Goal: Complete application form: Complete application form

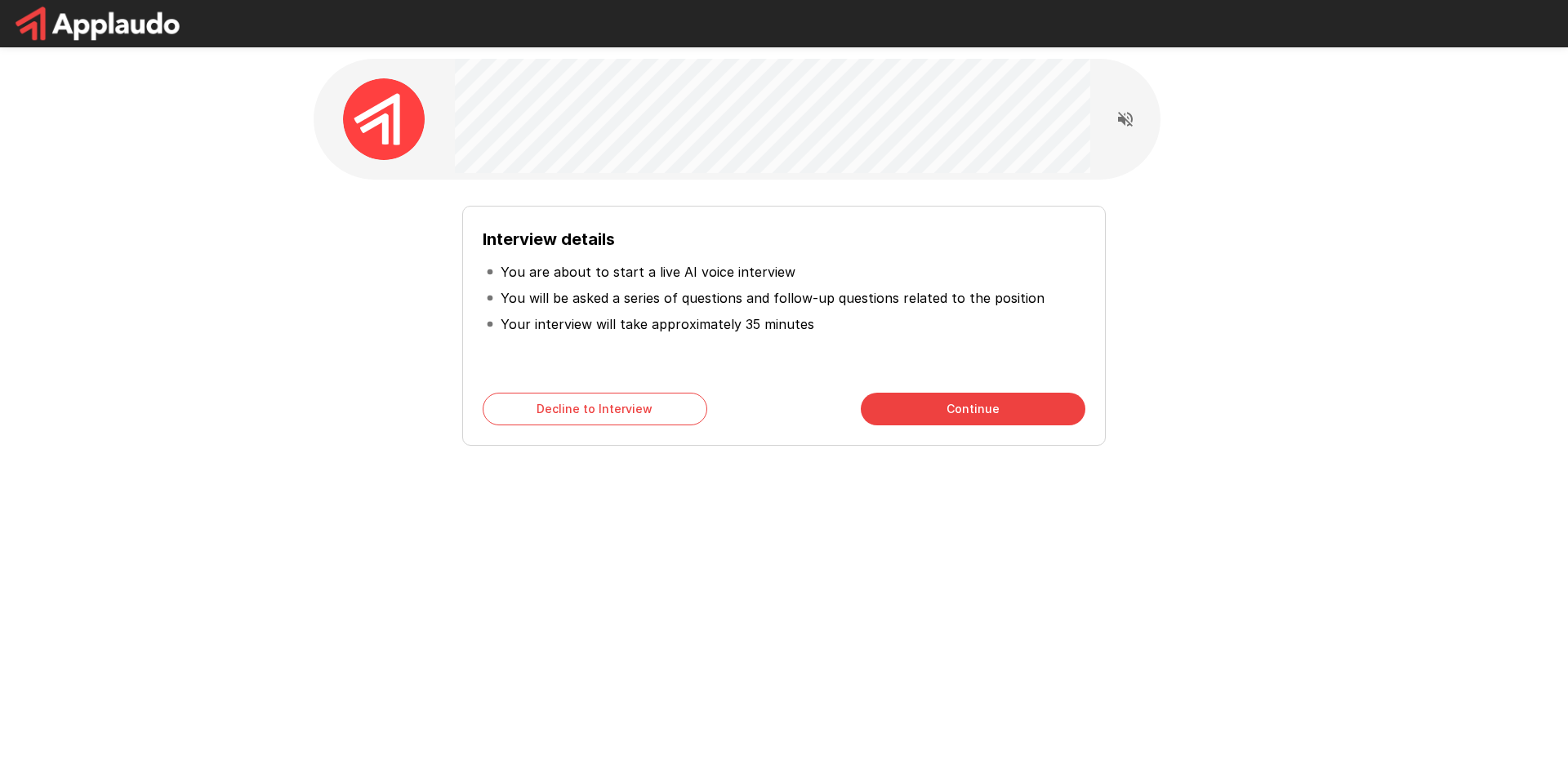
click at [931, 413] on button "Continue" at bounding box center [973, 408] width 225 height 33
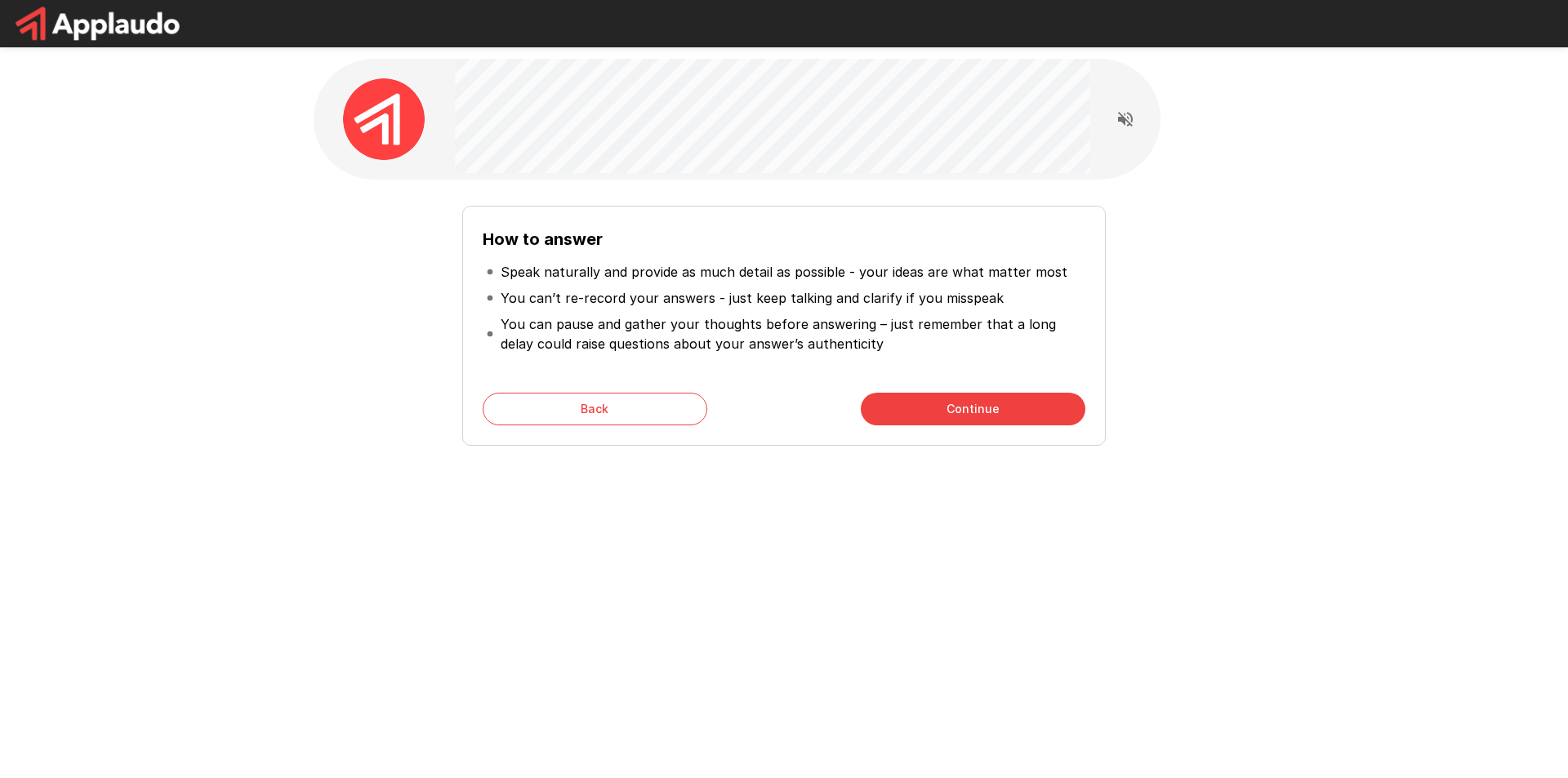
click at [980, 413] on button "Continue" at bounding box center [973, 408] width 225 height 33
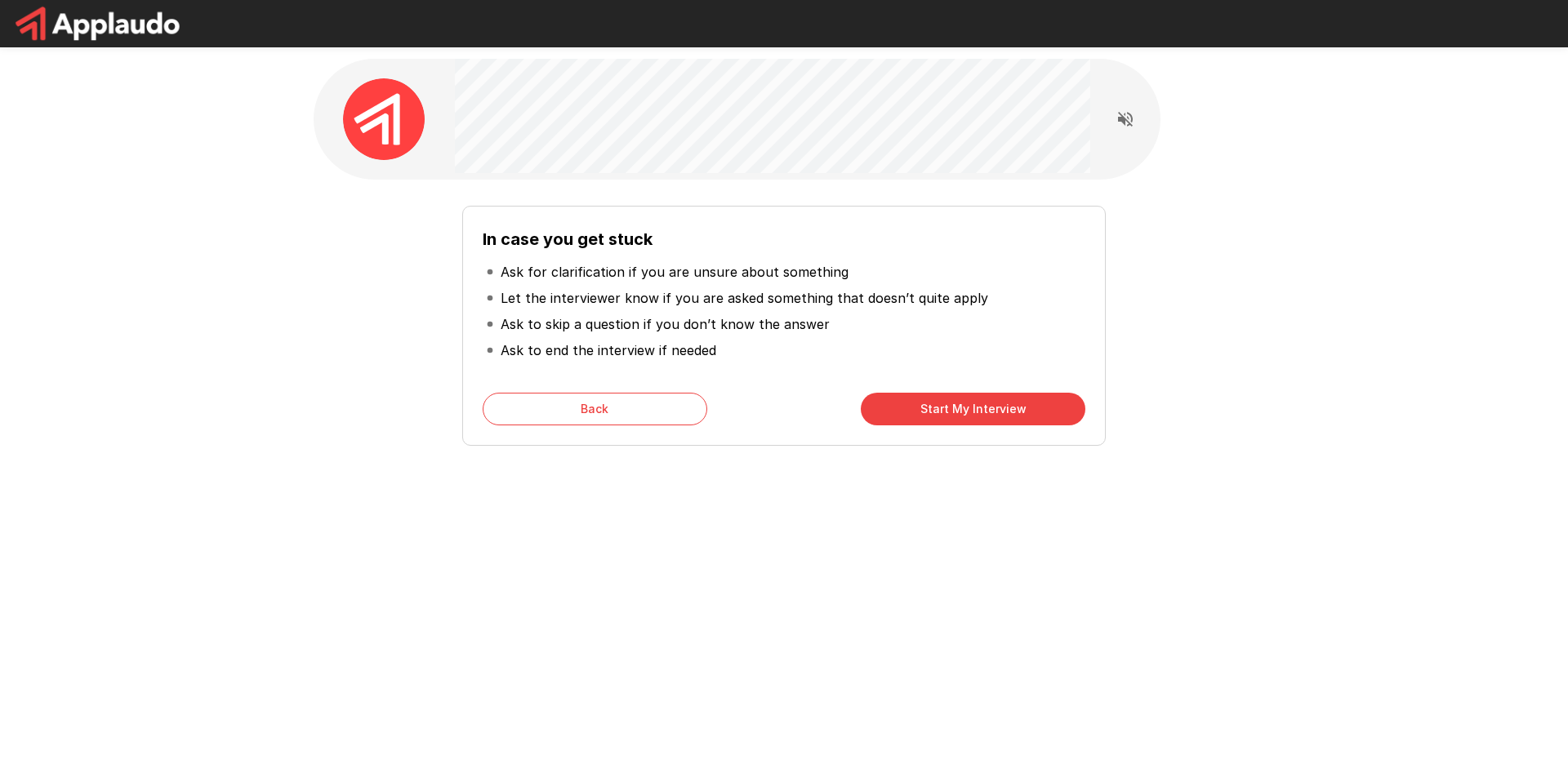
click at [959, 406] on button "Start My Interview" at bounding box center [973, 408] width 225 height 33
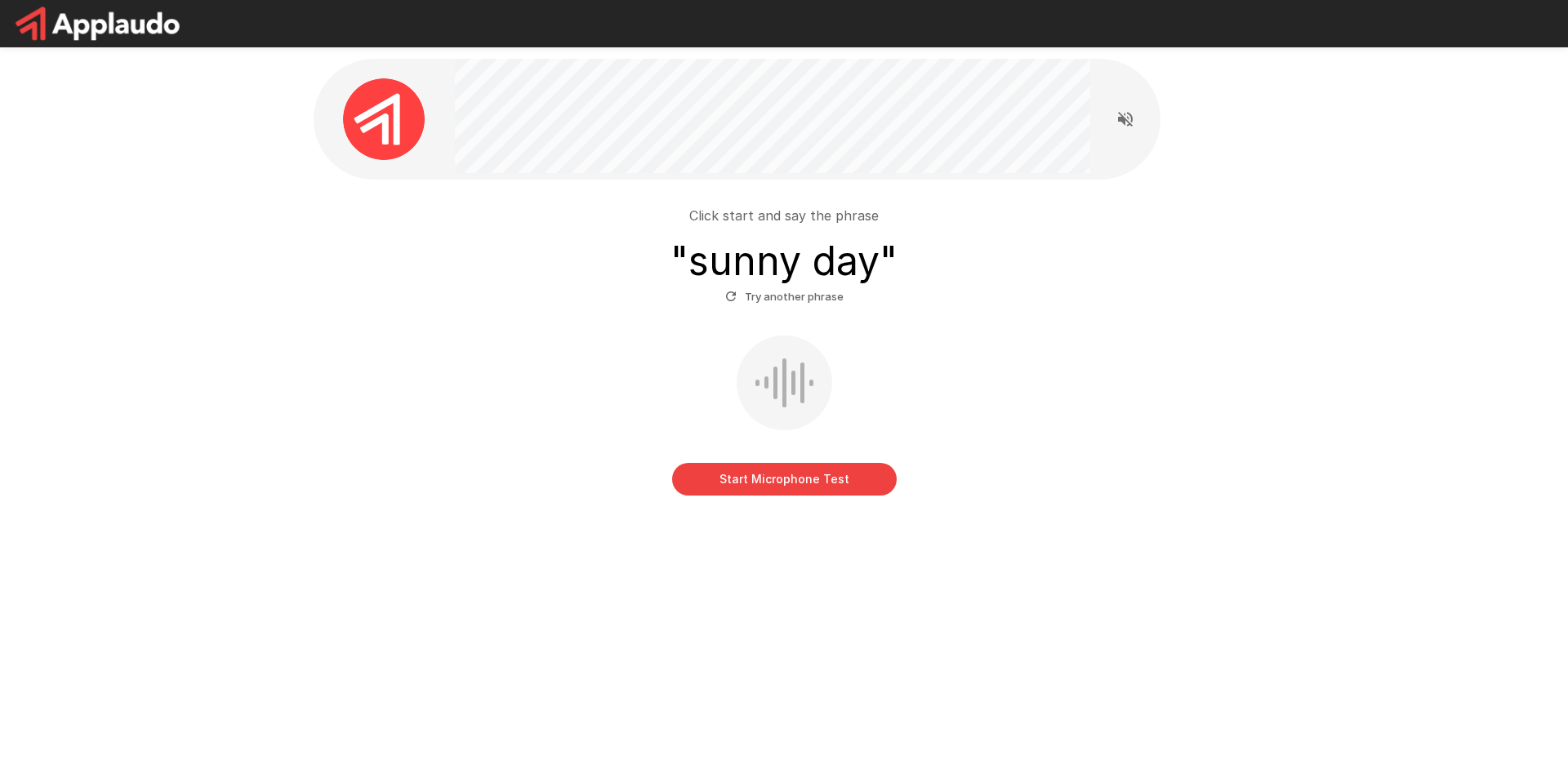
click at [790, 482] on button "Start Microphone Test" at bounding box center [784, 479] width 225 height 33
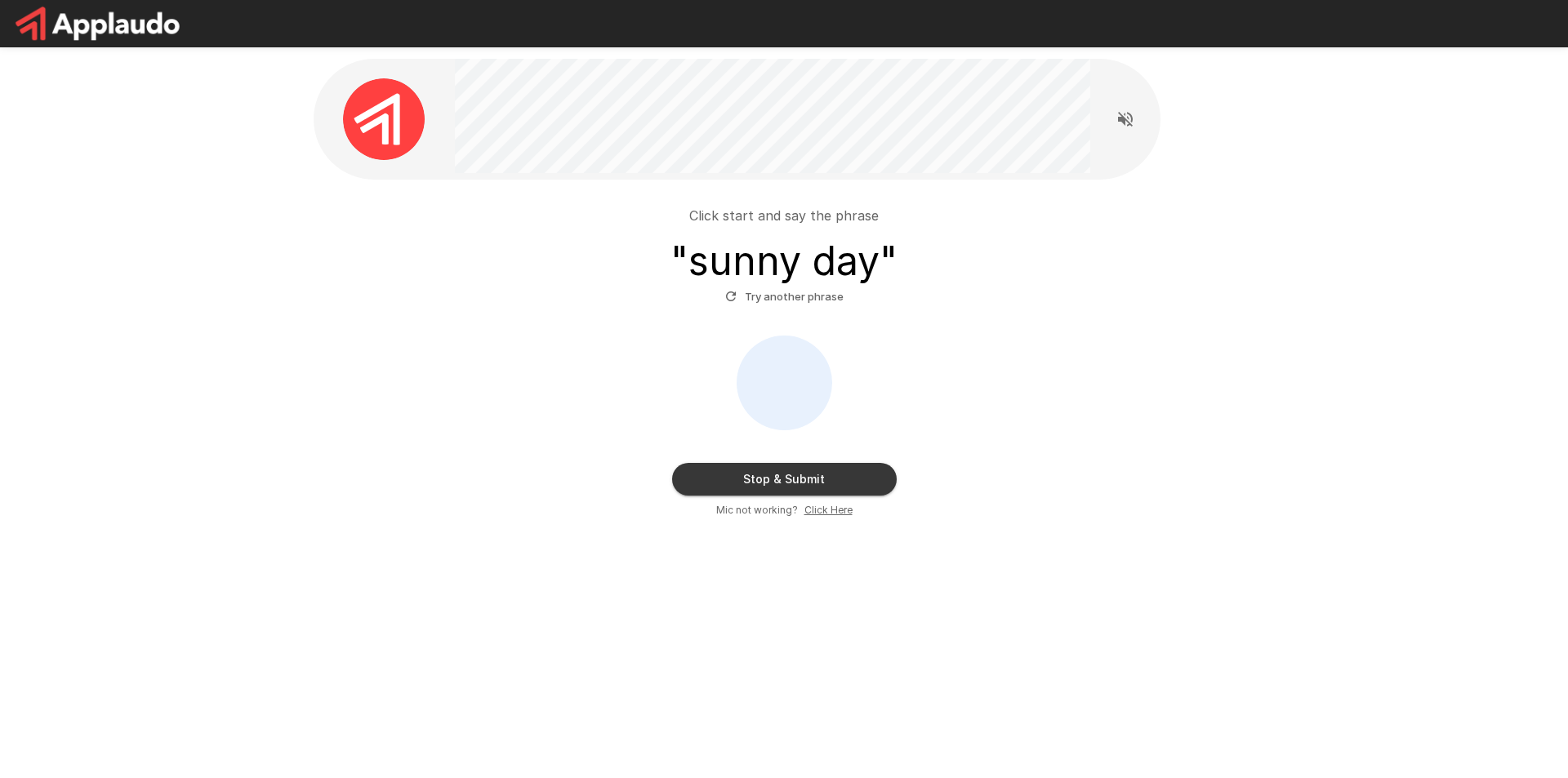
click at [824, 459] on div "Stop & Submit Mic not working? Click Here" at bounding box center [784, 427] width 928 height 183
click at [827, 465] on button "Stop & Submit" at bounding box center [784, 479] width 225 height 33
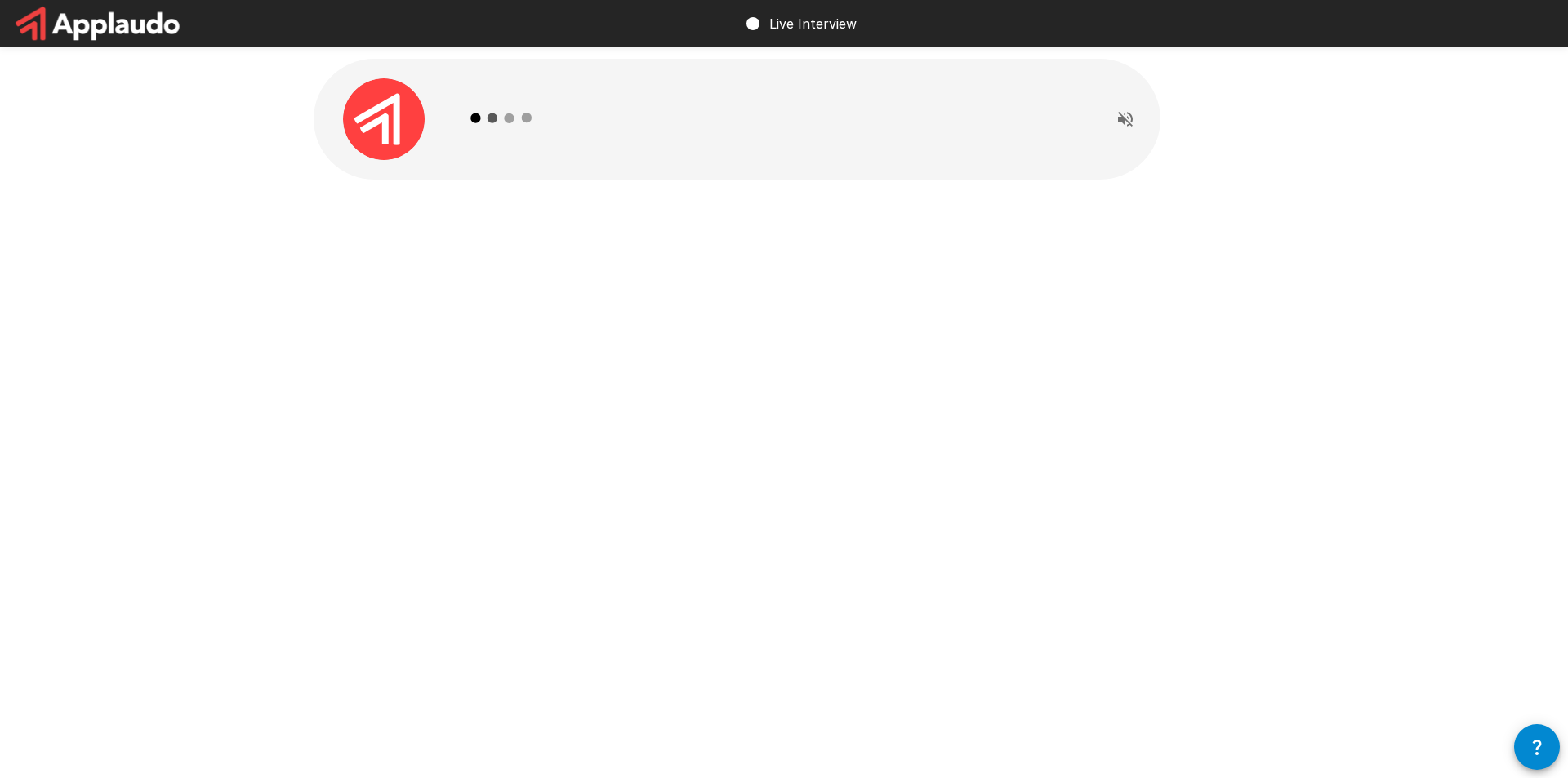
click at [1131, 122] on icon "Read questions aloud" at bounding box center [1125, 119] width 20 height 19
click at [723, 369] on div "Live Interview" at bounding box center [784, 389] width 1568 height 778
drag, startPoint x: 1216, startPoint y: 3, endPoint x: 912, endPoint y: 294, distance: 420.8
click at [912, 294] on div at bounding box center [784, 155] width 980 height 310
click at [402, 121] on img at bounding box center [384, 119] width 81 height 81
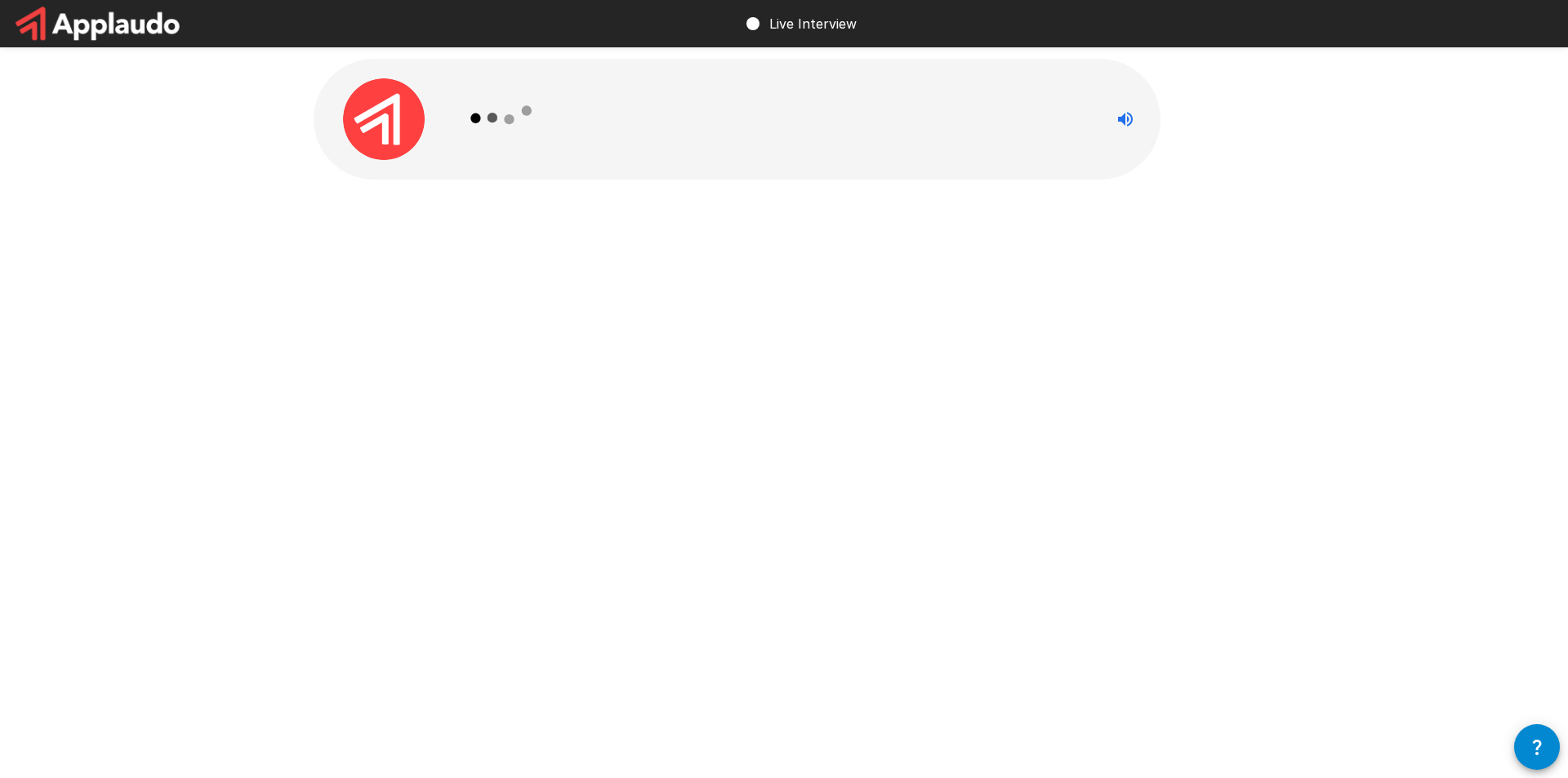
drag, startPoint x: 829, startPoint y: 25, endPoint x: 1008, endPoint y: 58, distance: 182.0
click at [861, 30] on div "Live Interview" at bounding box center [784, 24] width 1568 height 47
click at [1124, 122] on icon "Stop reading questions aloud" at bounding box center [1125, 119] width 14 height 14
click at [1124, 119] on icon "Read questions aloud" at bounding box center [1125, 119] width 14 height 14
click at [674, 288] on div at bounding box center [784, 155] width 980 height 310
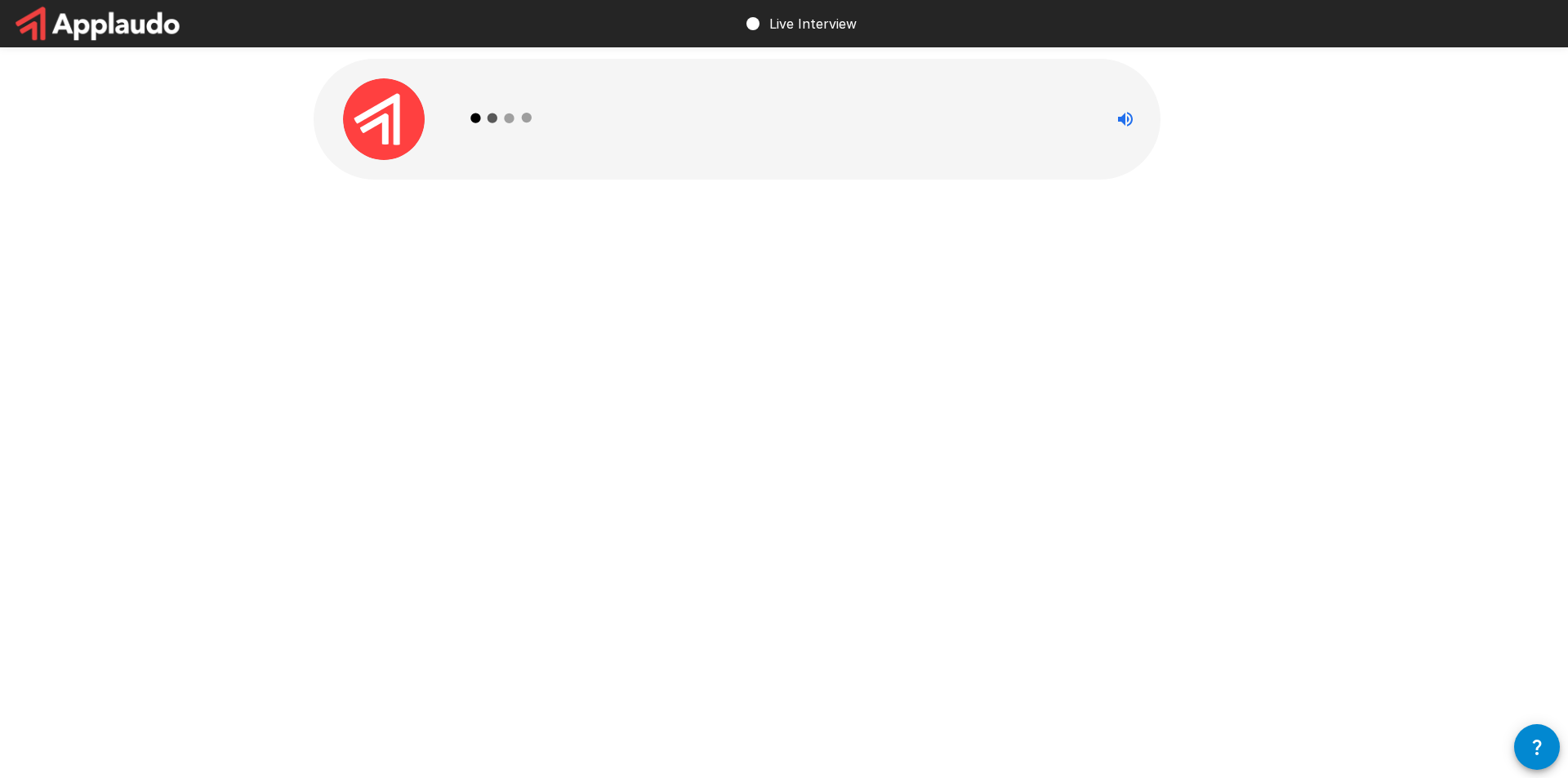
click at [730, 223] on div at bounding box center [784, 155] width 980 height 310
click at [827, 30] on p "Live Interview" at bounding box center [812, 23] width 87 height 19
click at [426, 128] on div at bounding box center [384, 119] width 142 height 81
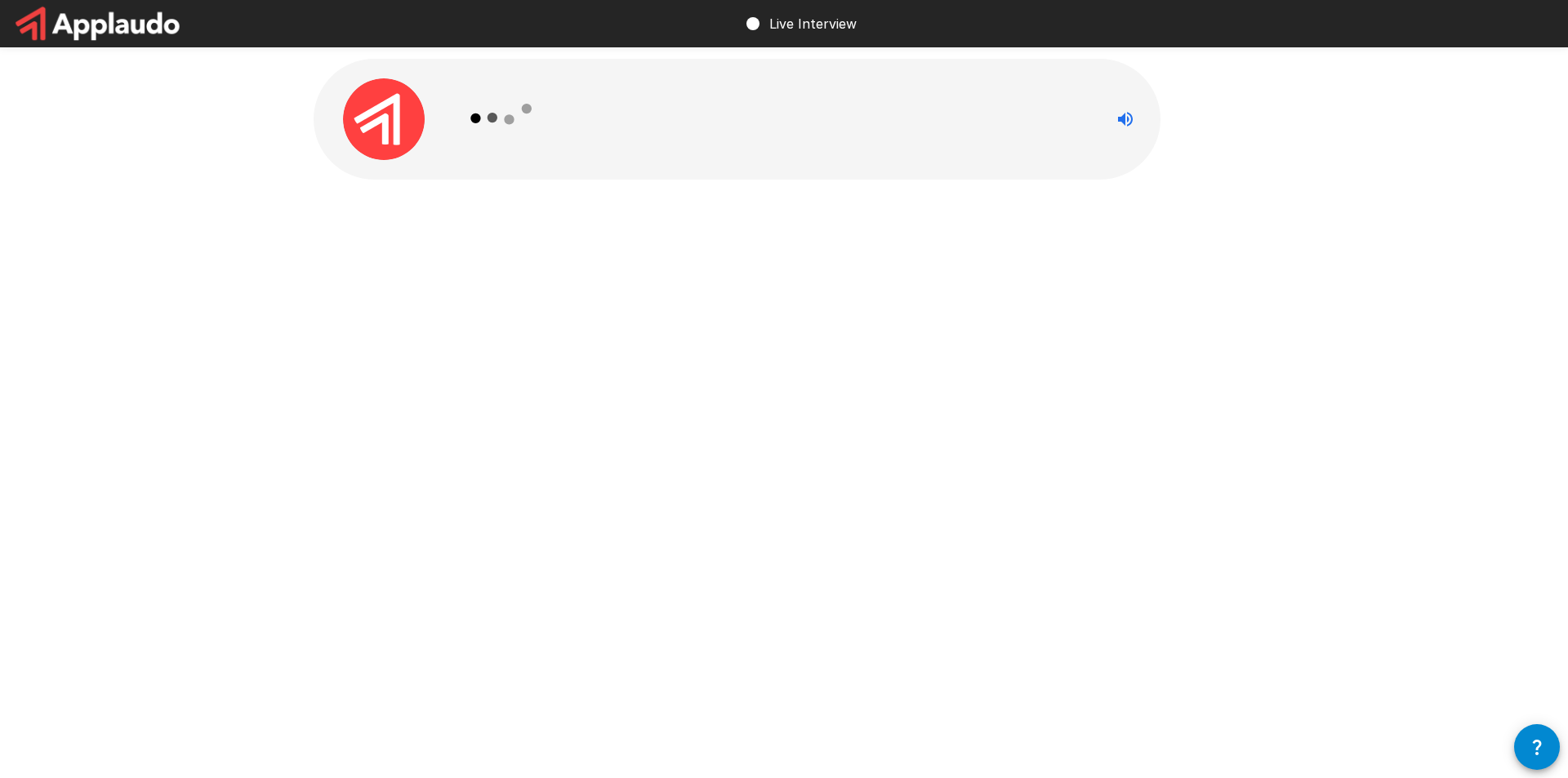
click at [716, 329] on div "Live Interview" at bounding box center [784, 389] width 1568 height 778
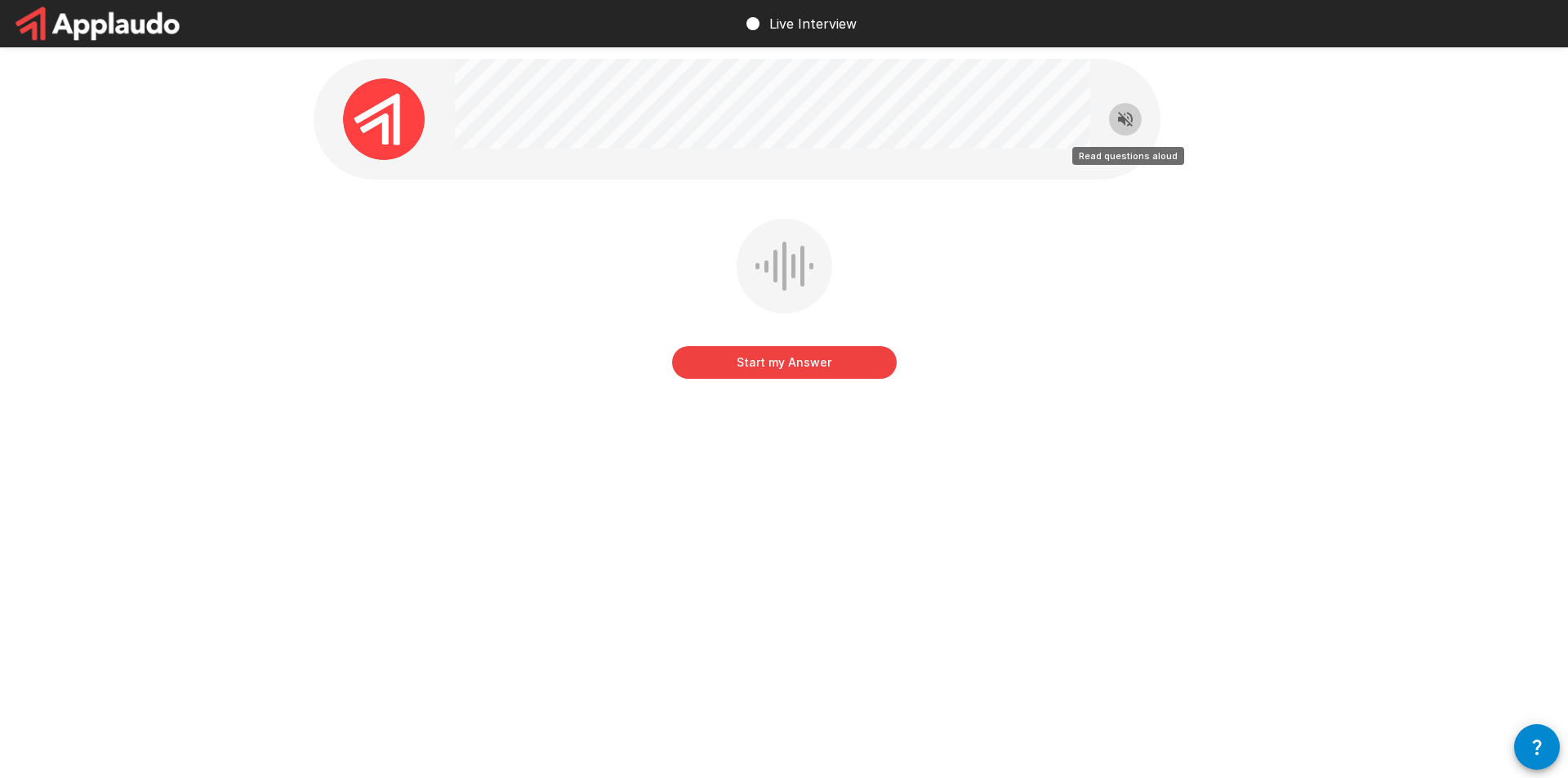
click at [1133, 119] on icon "Read questions aloud" at bounding box center [1125, 119] width 20 height 19
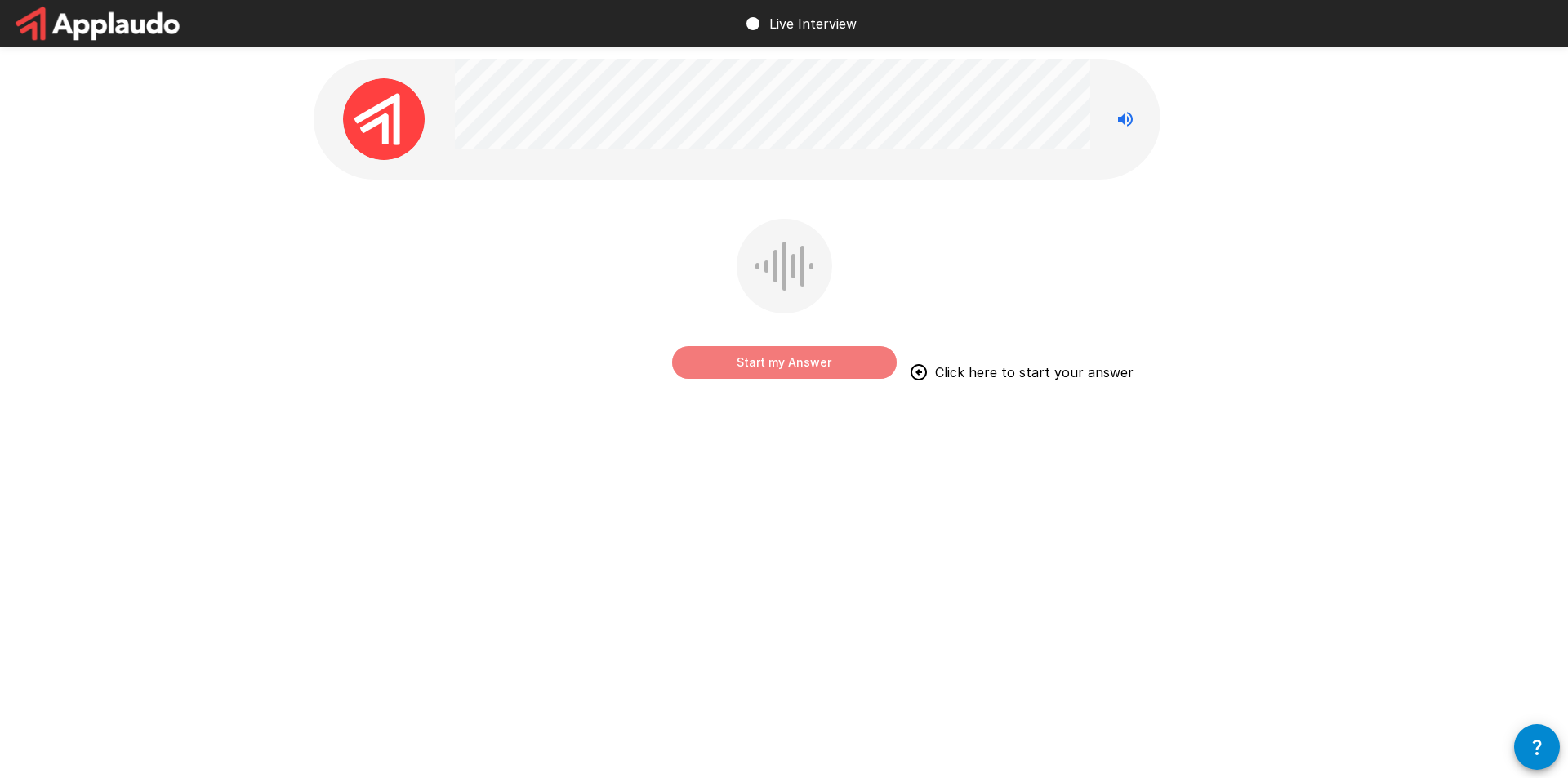
click at [781, 357] on button "Start my Answer" at bounding box center [784, 362] width 225 height 33
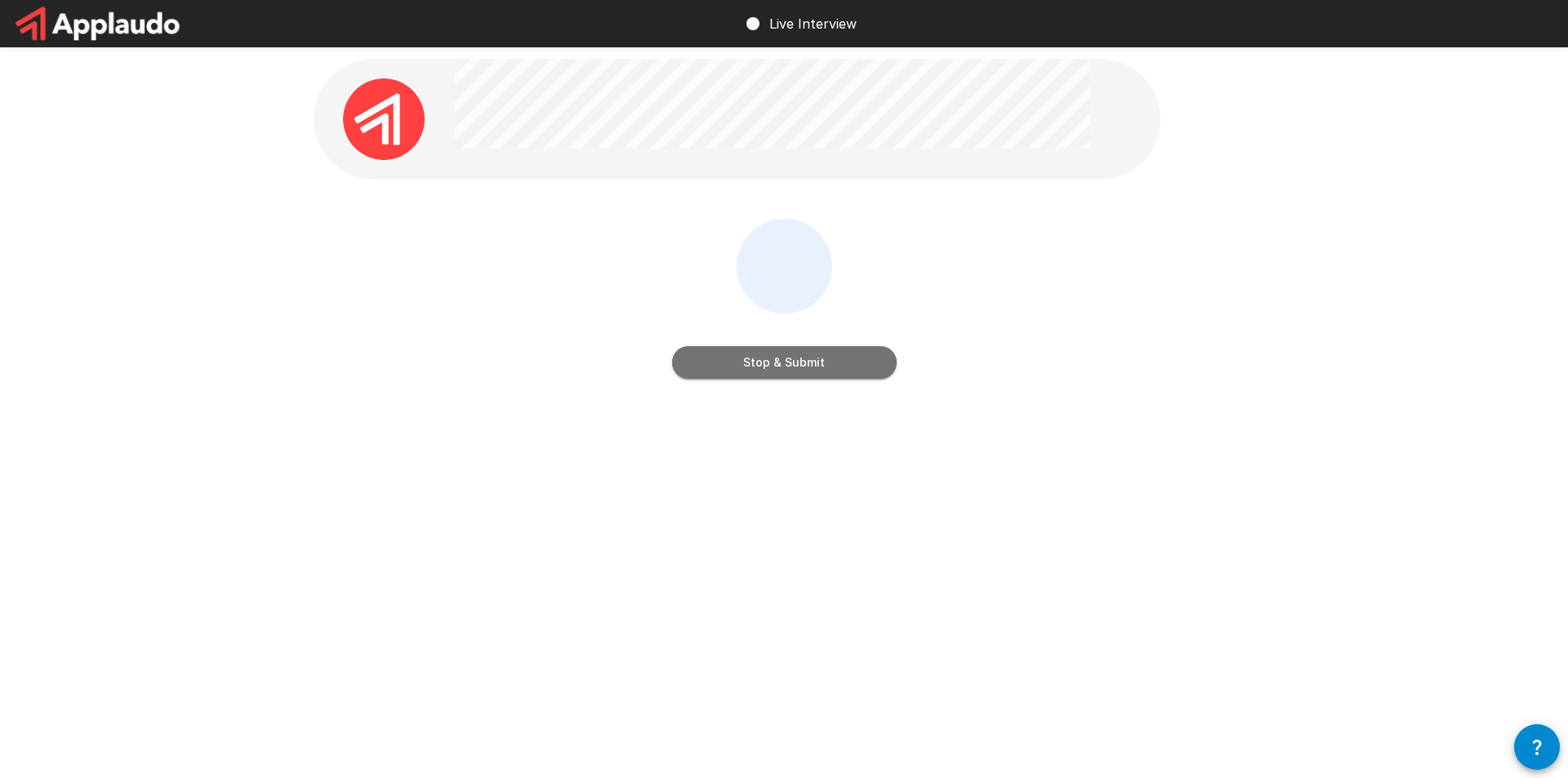
click at [788, 362] on button "Stop & Submit" at bounding box center [784, 362] width 225 height 33
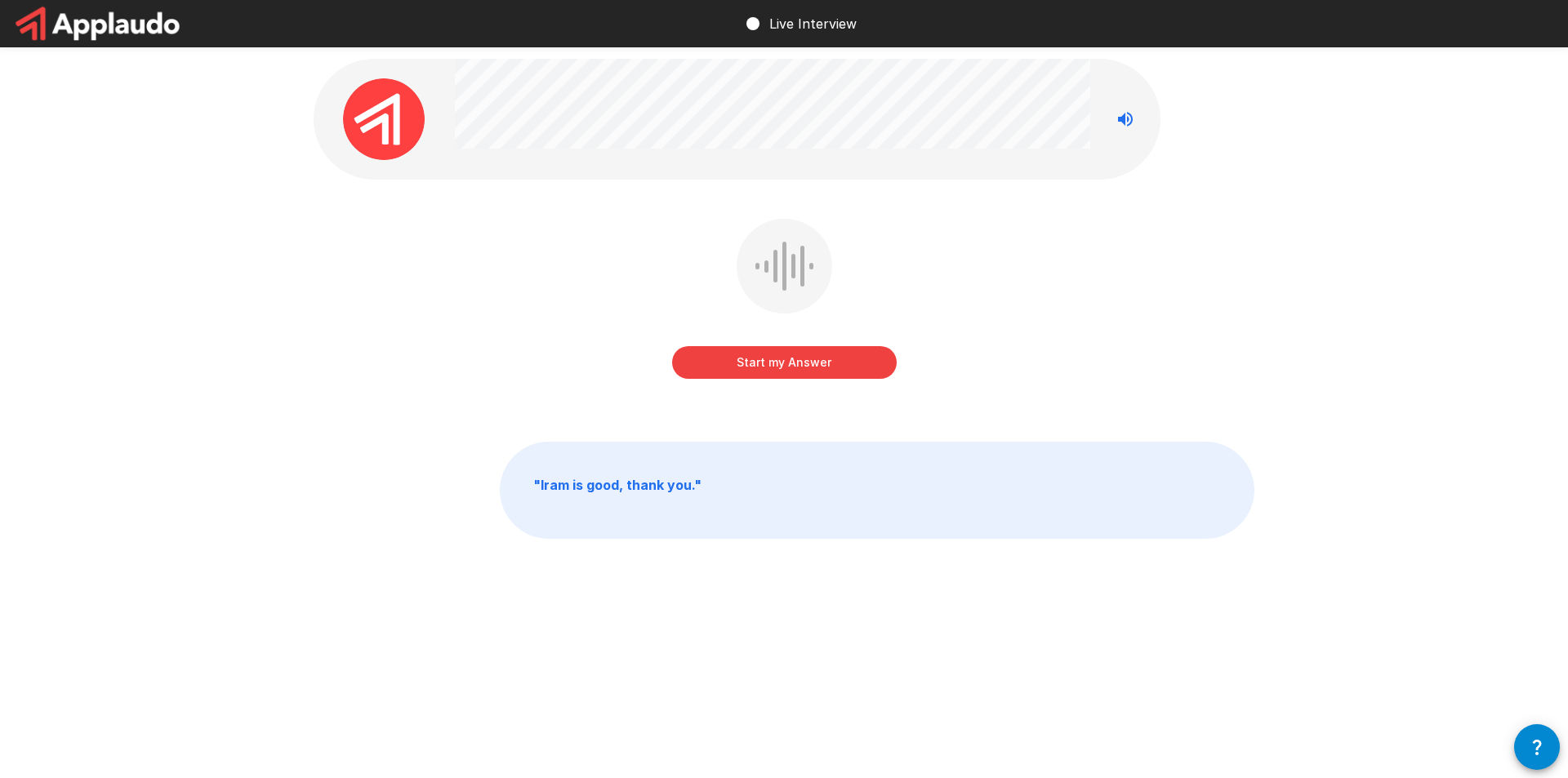
click at [836, 370] on button "Start my Answer" at bounding box center [784, 362] width 225 height 33
click at [810, 348] on button "Stop & Submit" at bounding box center [784, 362] width 225 height 33
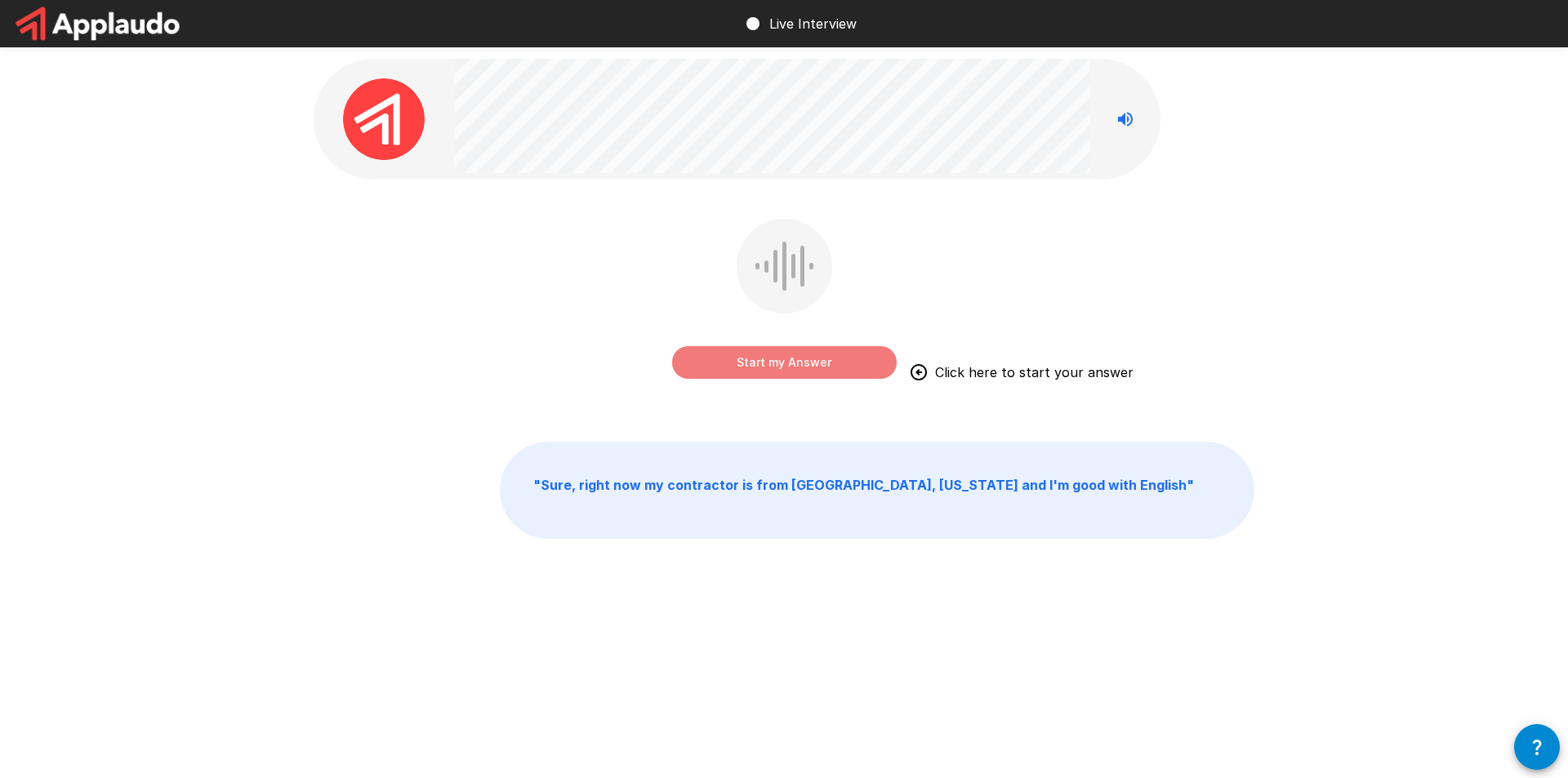
click at [845, 358] on button "Start my Answer" at bounding box center [784, 362] width 225 height 33
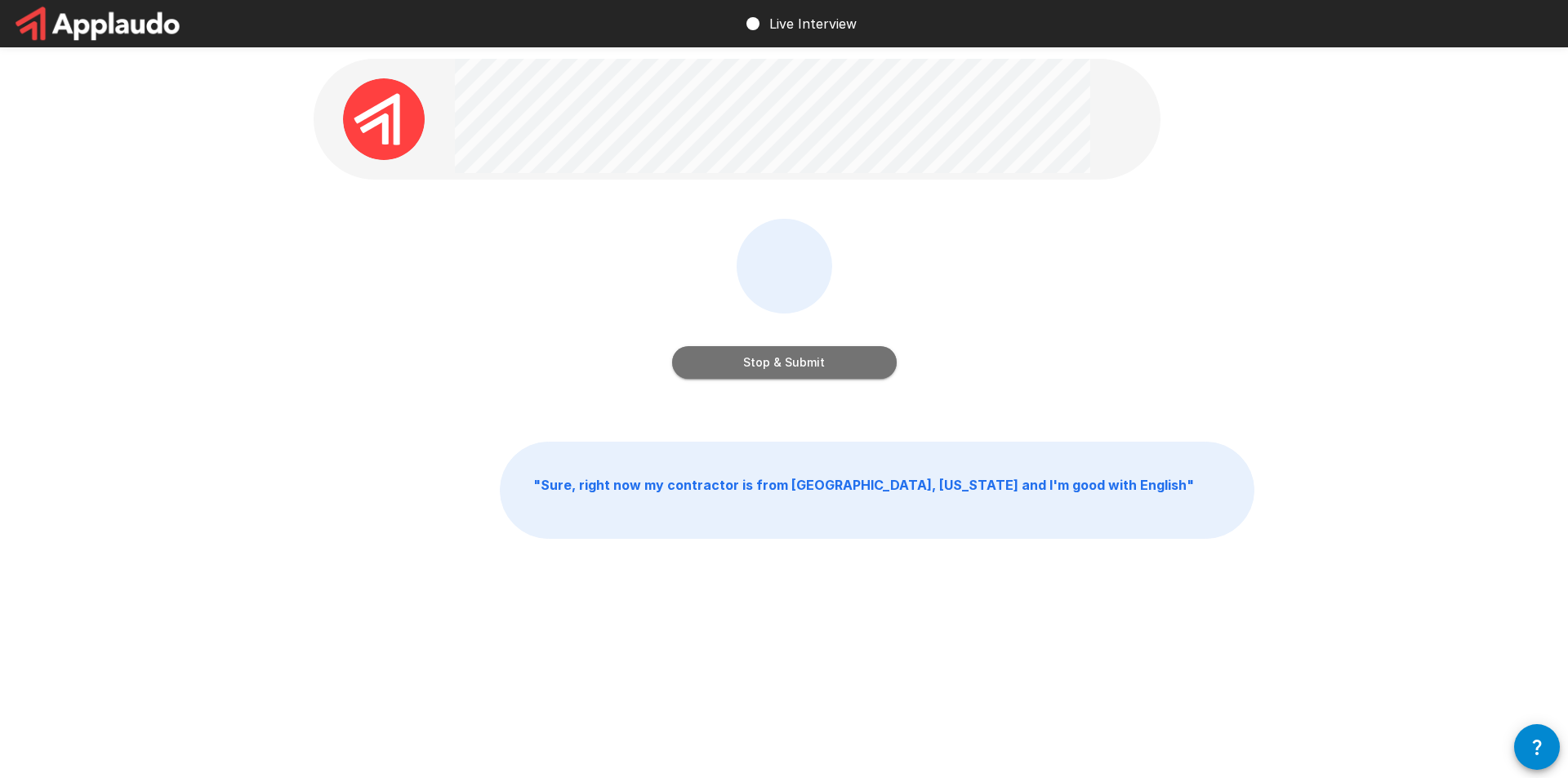
drag, startPoint x: 812, startPoint y: 346, endPoint x: 819, endPoint y: 351, distance: 8.6
click at [812, 348] on button "Stop & Submit" at bounding box center [784, 362] width 225 height 33
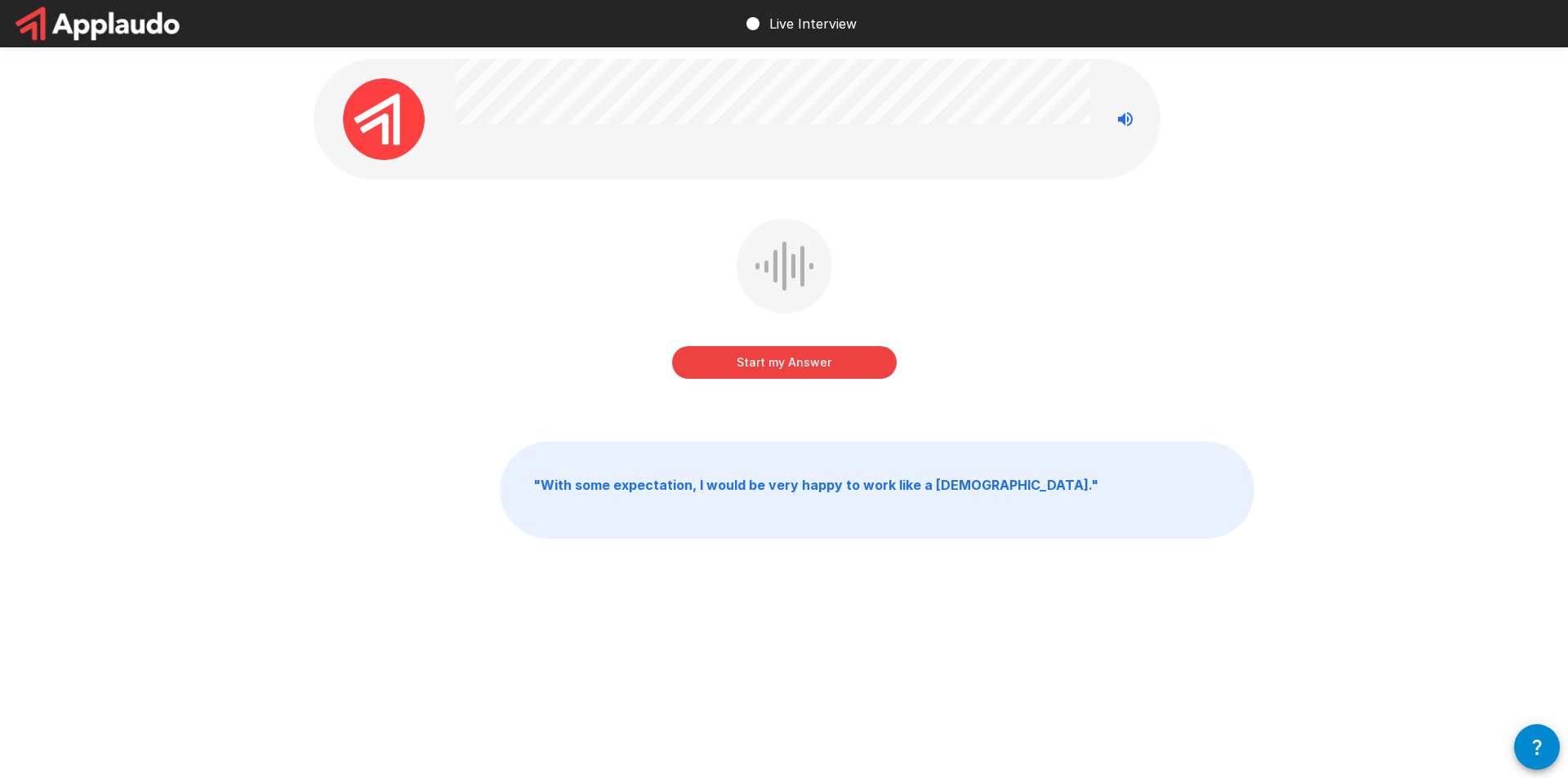
click at [845, 347] on button "Start my Answer" at bounding box center [784, 362] width 225 height 33
click at [804, 364] on button "Stop & Submit" at bounding box center [784, 362] width 225 height 33
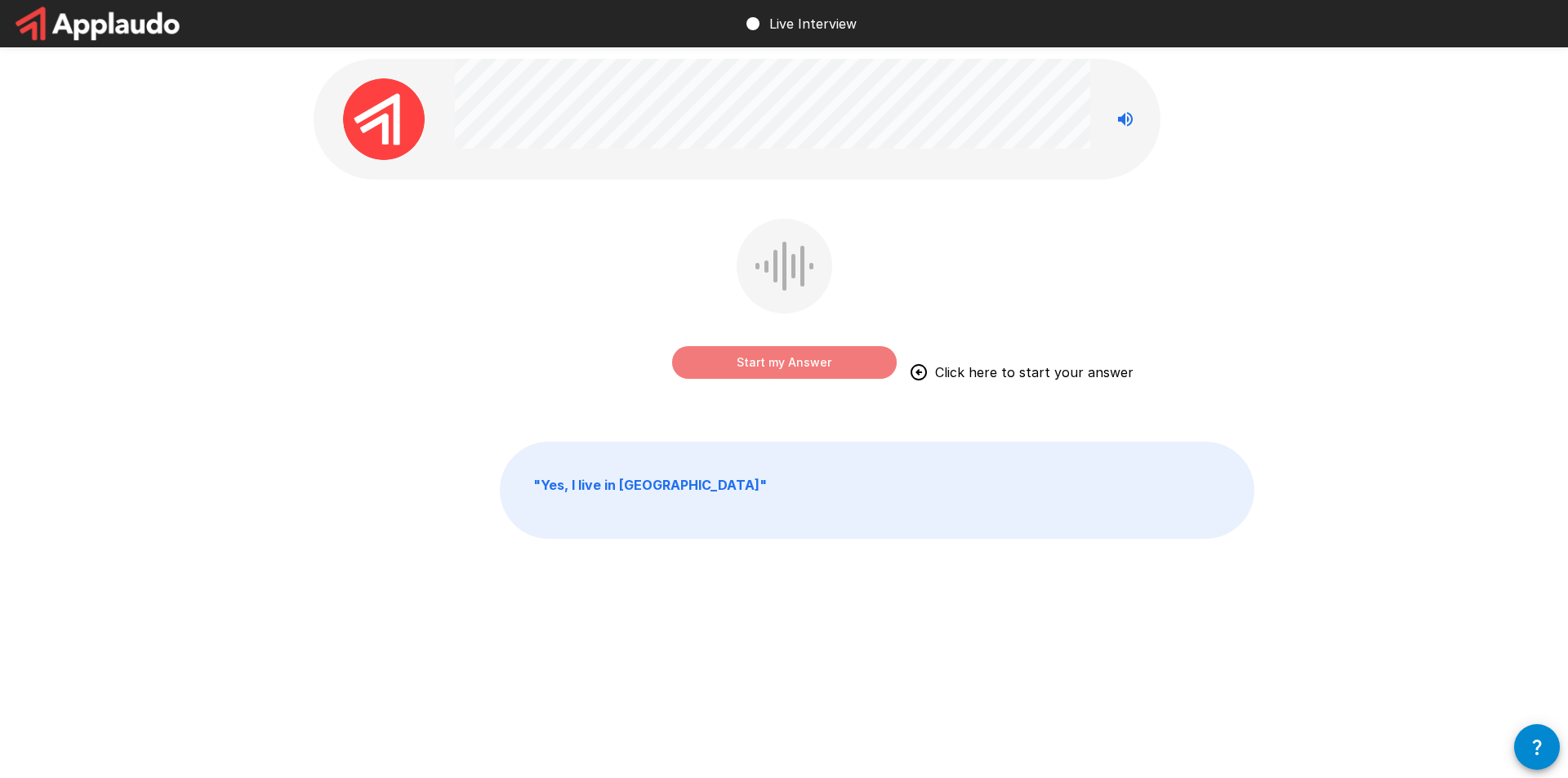
click at [808, 364] on button "Start my Answer" at bounding box center [784, 362] width 225 height 33
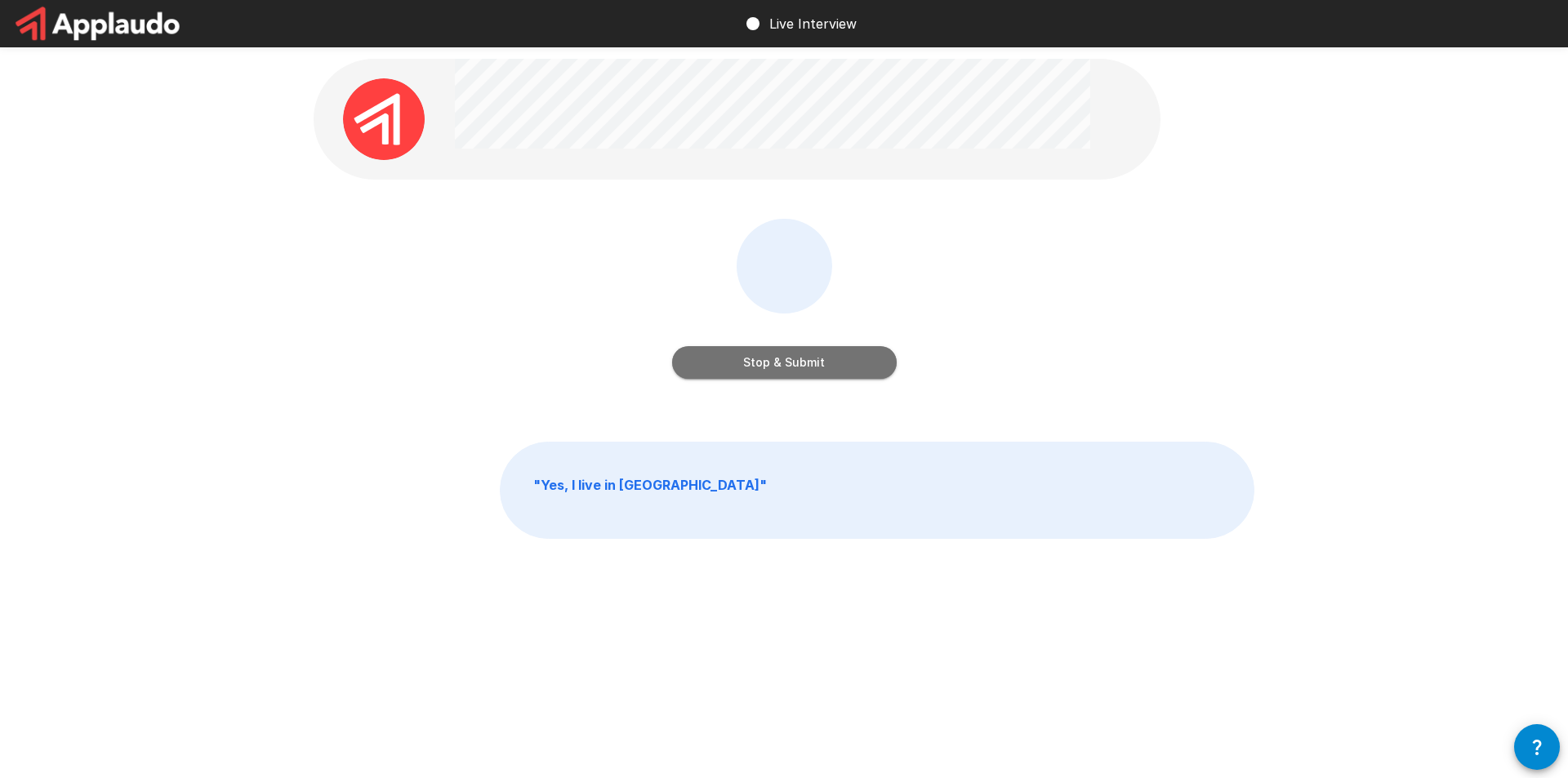
click at [800, 369] on button "Stop & Submit" at bounding box center [784, 362] width 225 height 33
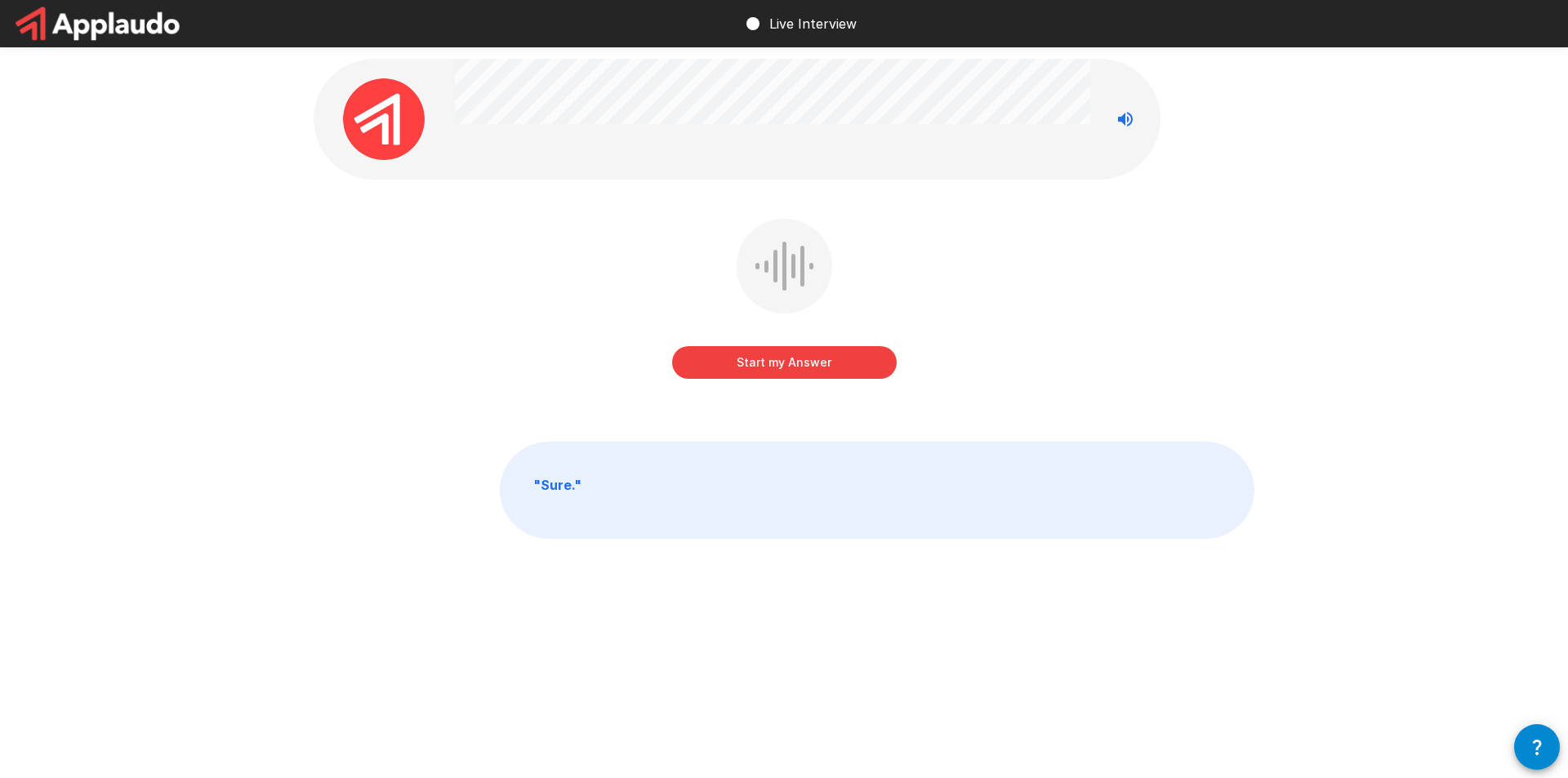
click at [803, 351] on button "Start my Answer" at bounding box center [784, 362] width 225 height 33
click at [856, 364] on button "Stop & Submit" at bounding box center [784, 362] width 225 height 33
click at [882, 363] on button "Start my Answer" at bounding box center [784, 362] width 225 height 33
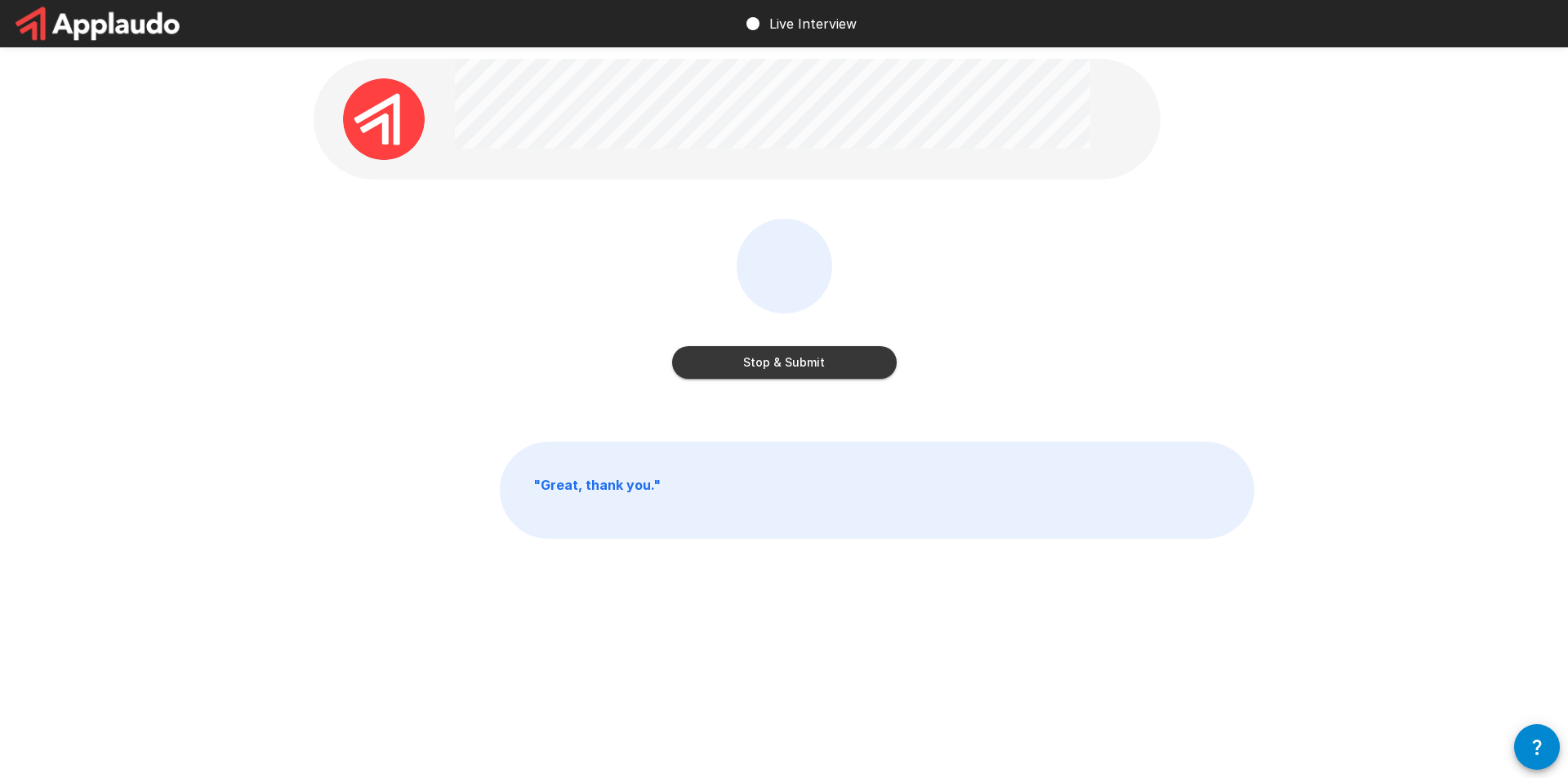
click at [786, 349] on button "Stop & Submit" at bounding box center [784, 362] width 225 height 33
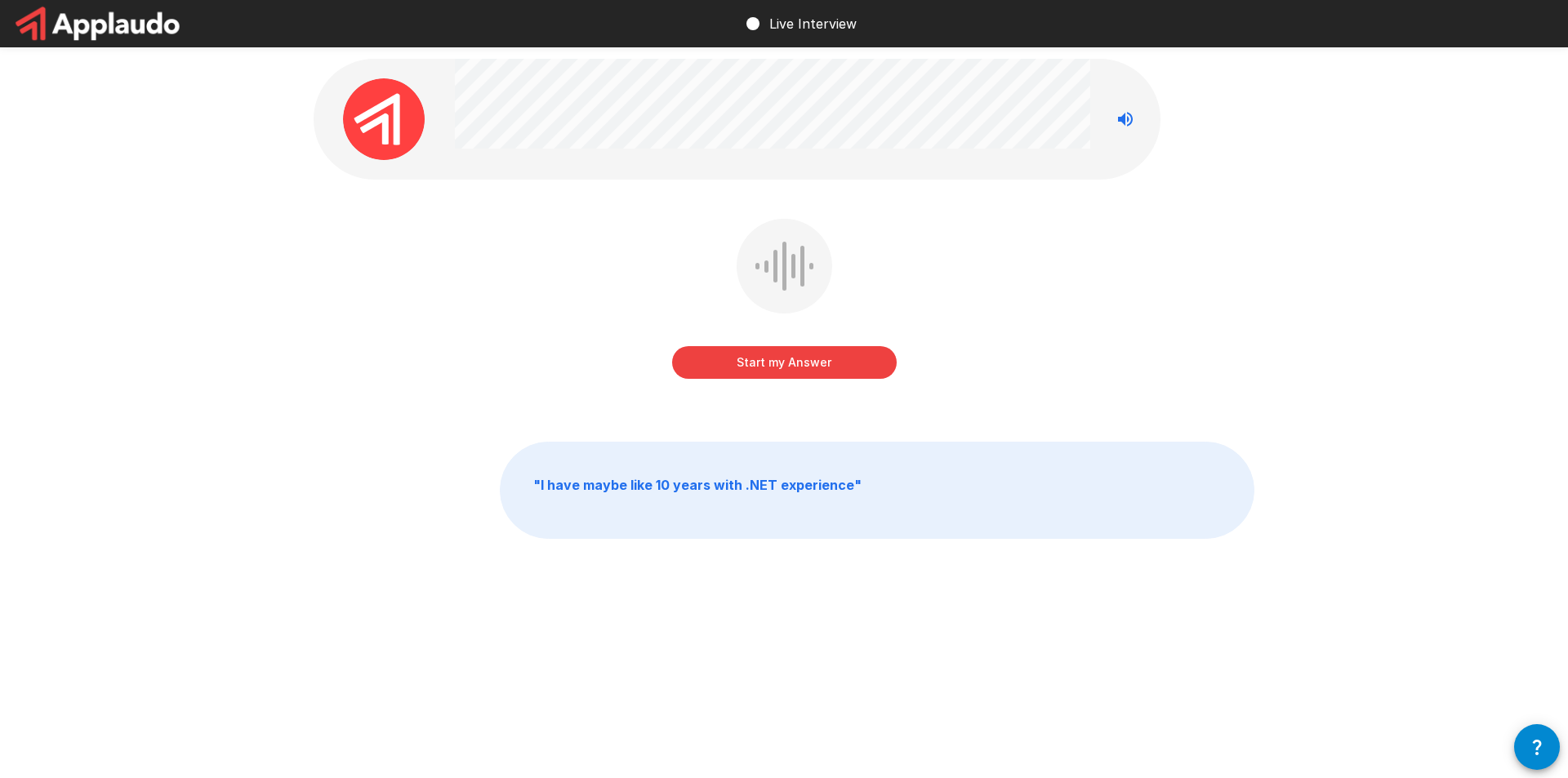
click at [853, 364] on button "Start my Answer" at bounding box center [784, 362] width 225 height 33
click at [781, 370] on button "Stop & Submit" at bounding box center [784, 362] width 225 height 33
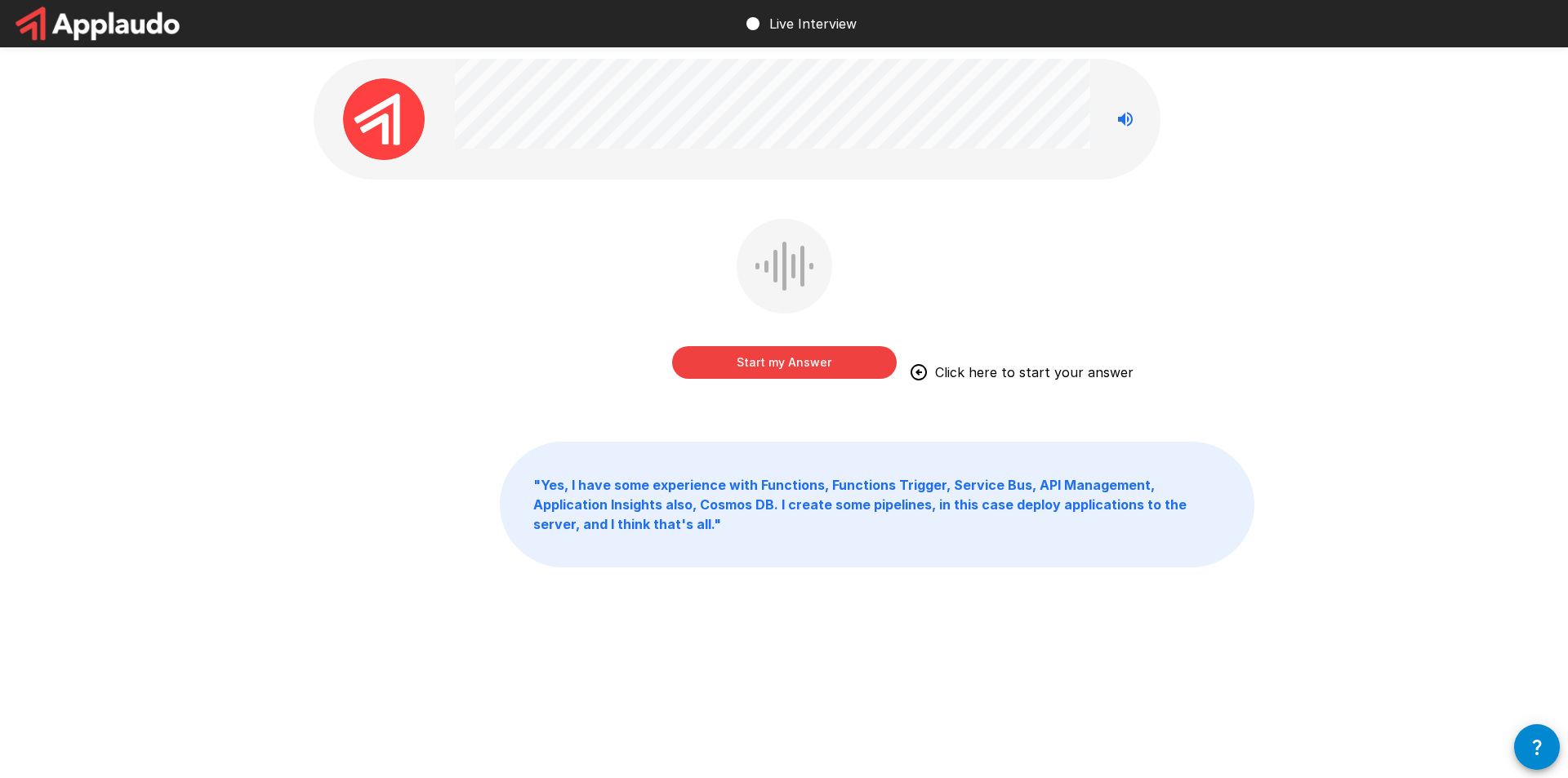
click at [834, 372] on button "Start my Answer" at bounding box center [784, 362] width 225 height 33
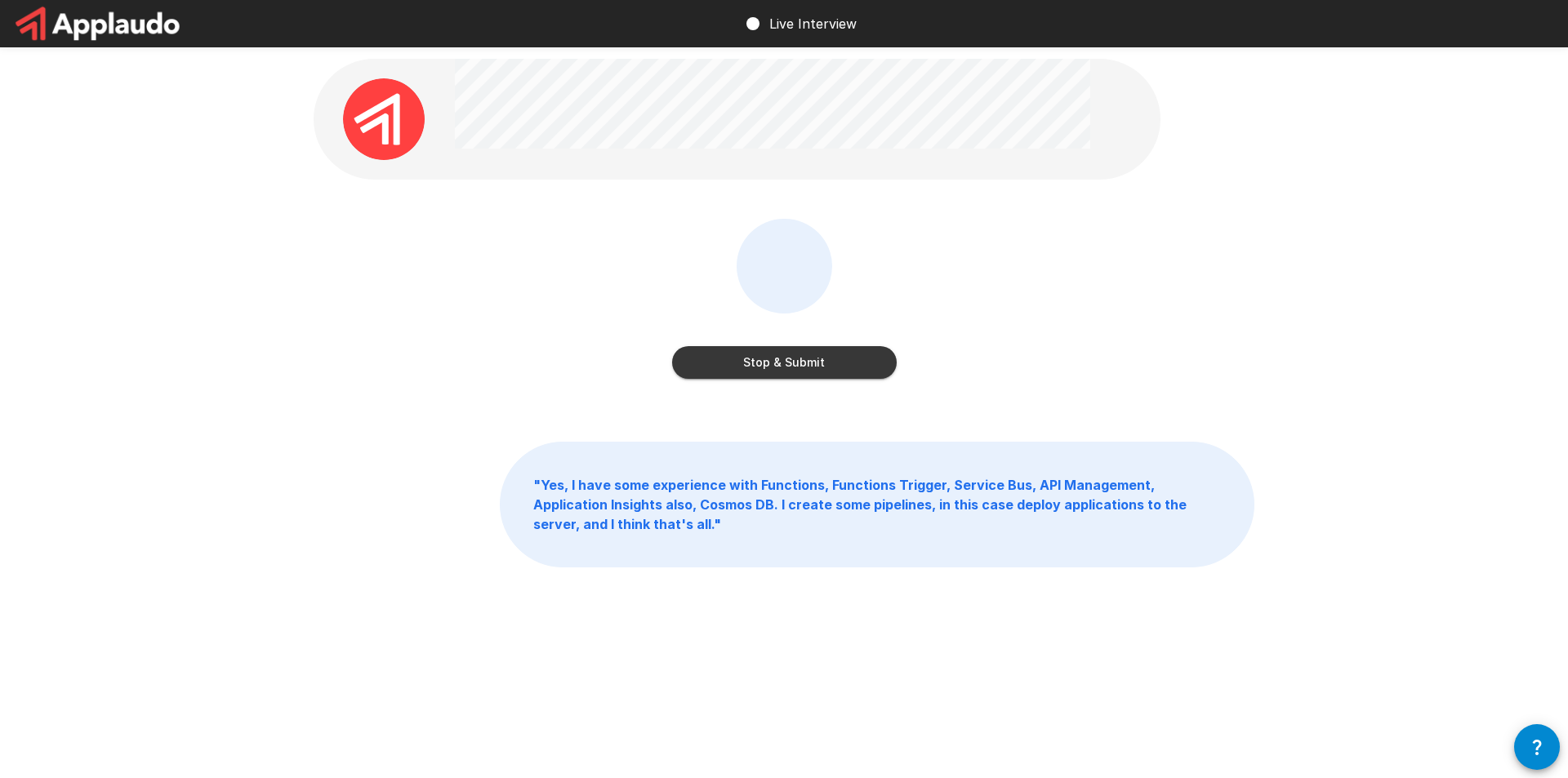
click at [845, 358] on button "Stop & Submit" at bounding box center [784, 362] width 225 height 33
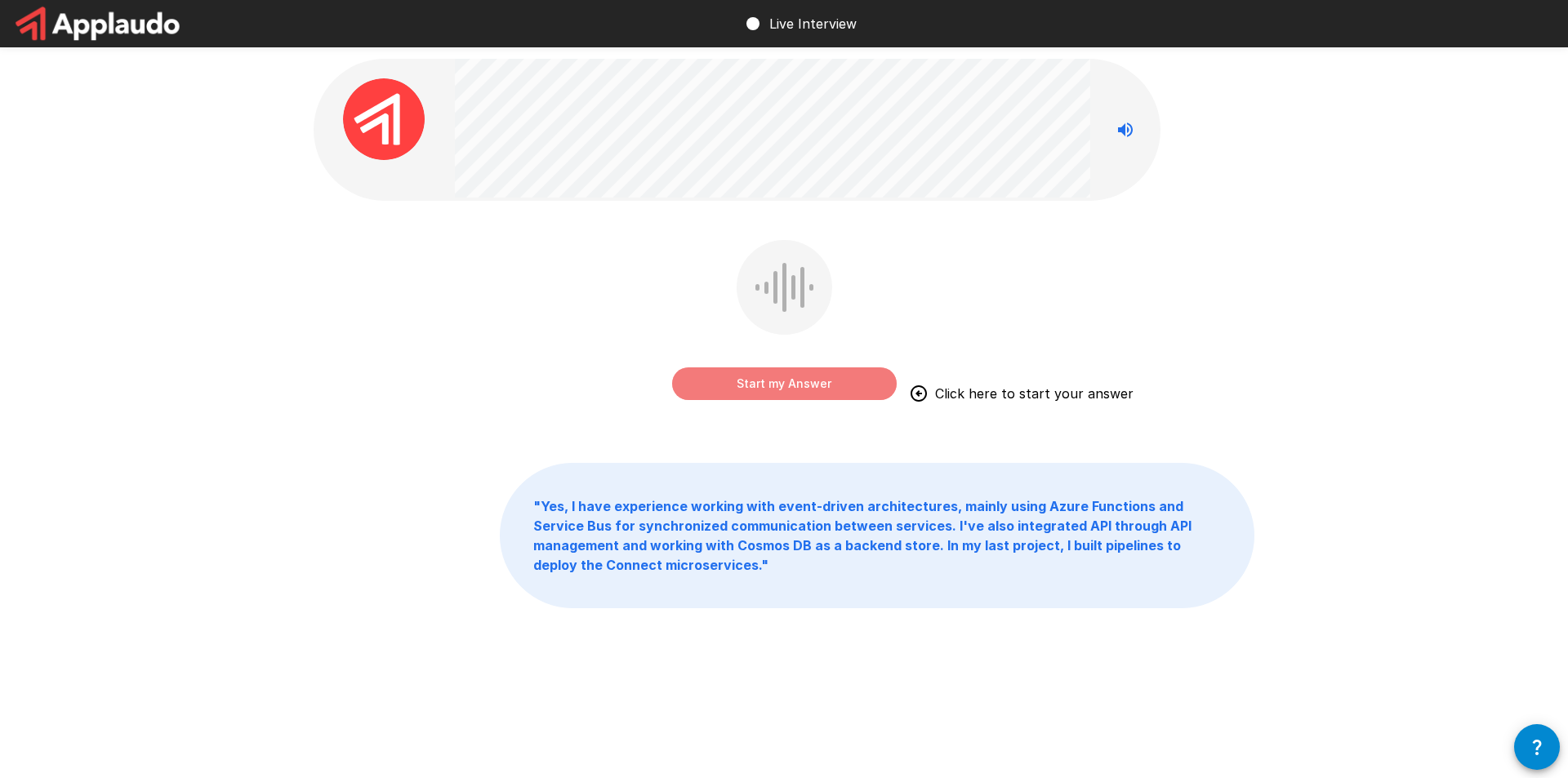
click at [822, 384] on button "Start my Answer" at bounding box center [784, 383] width 225 height 33
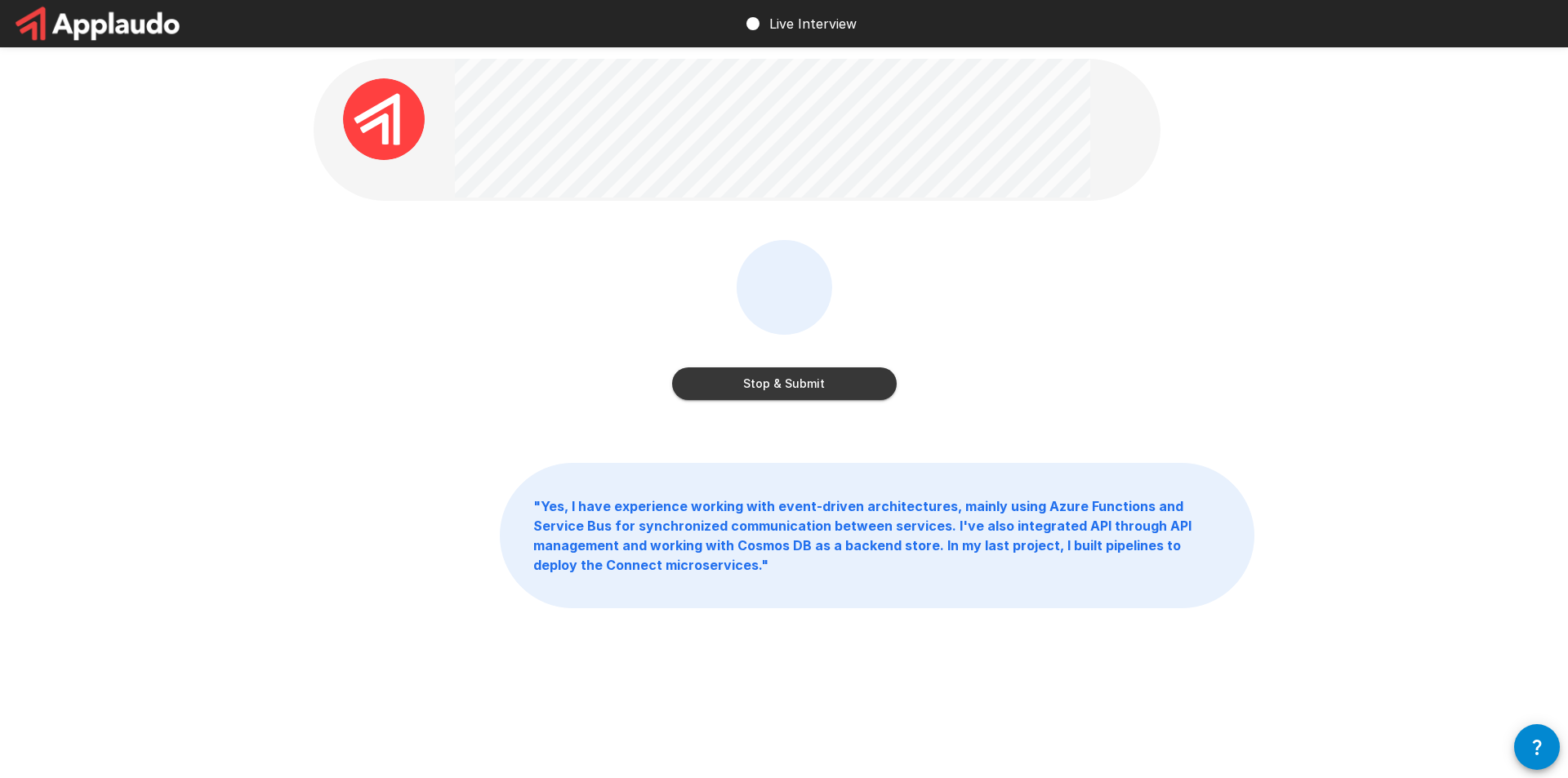
click at [842, 378] on button "Stop & Submit" at bounding box center [784, 383] width 225 height 33
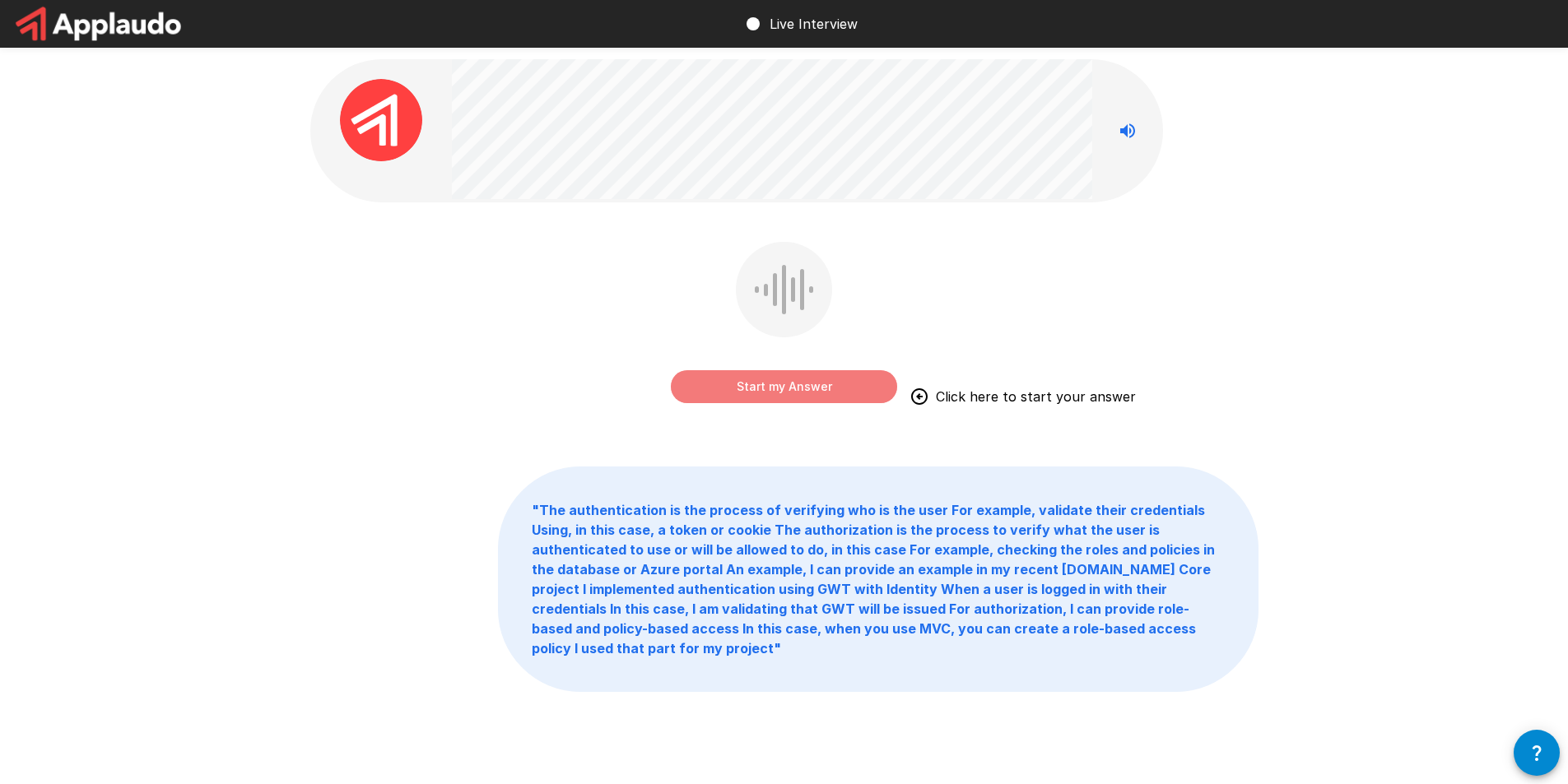
click at [790, 387] on button "Start my Answer" at bounding box center [784, 386] width 226 height 33
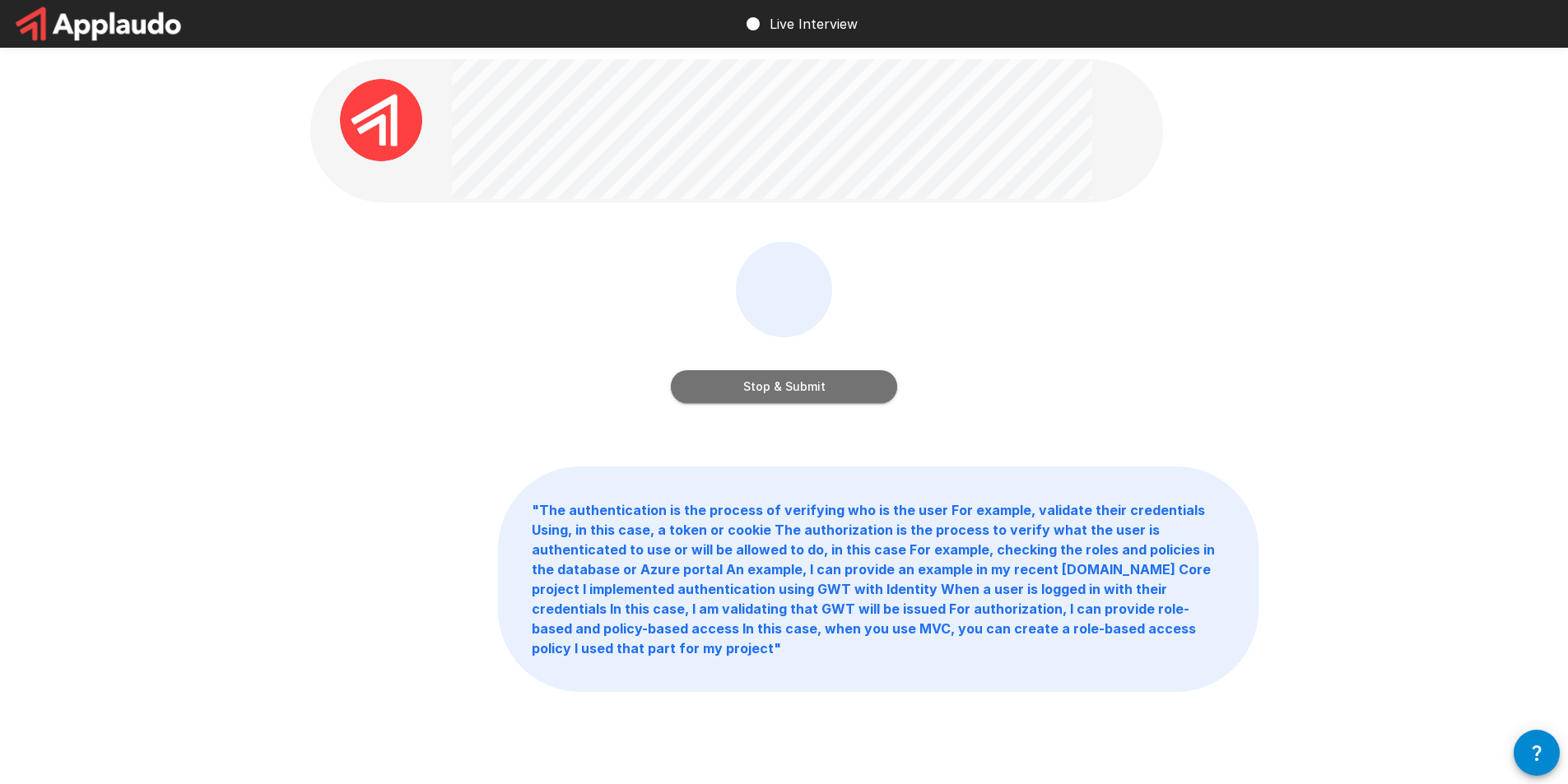
click at [835, 380] on button "Stop & Submit" at bounding box center [784, 386] width 226 height 33
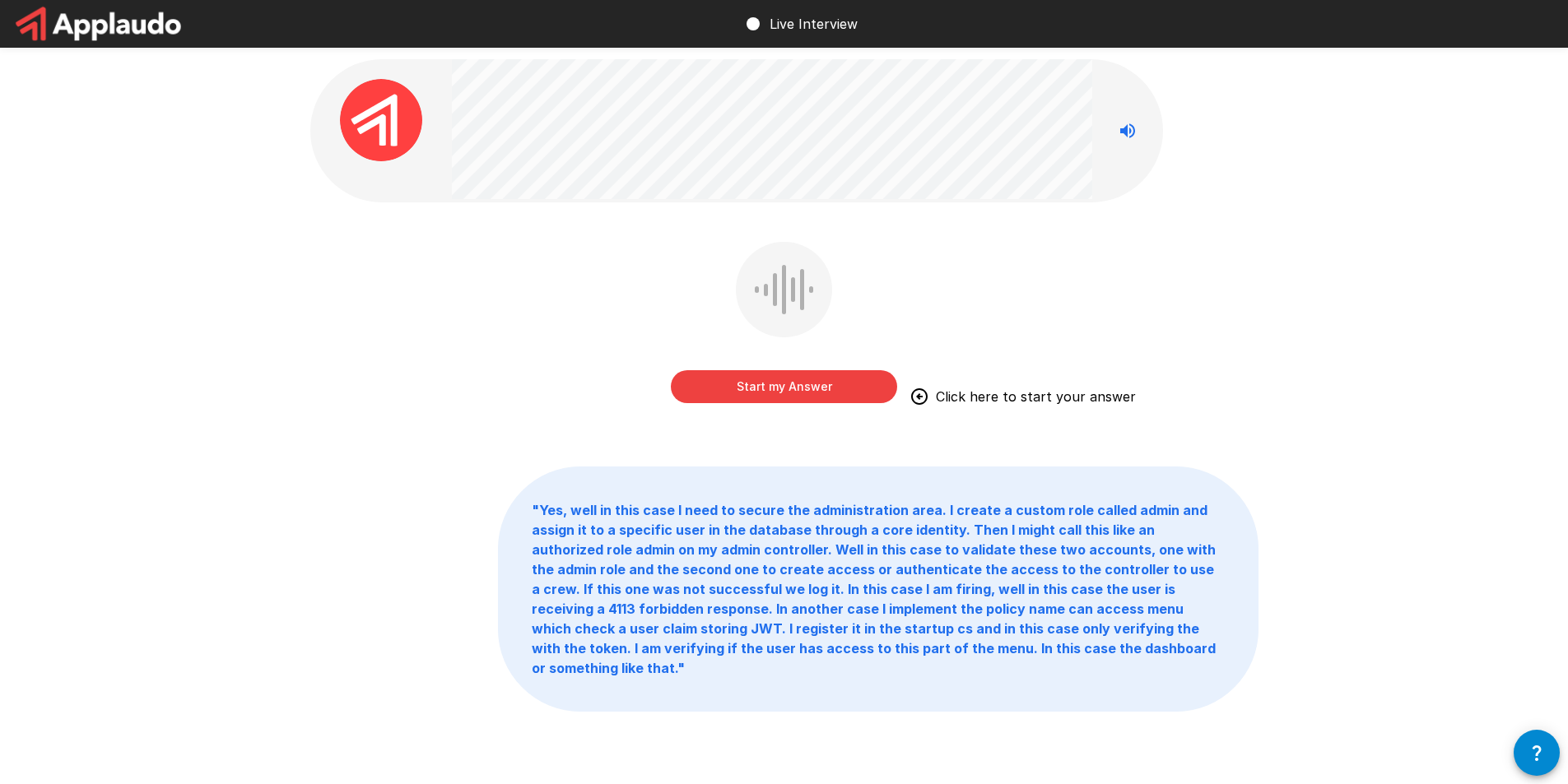
click at [805, 382] on button "Start my Answer" at bounding box center [784, 386] width 226 height 33
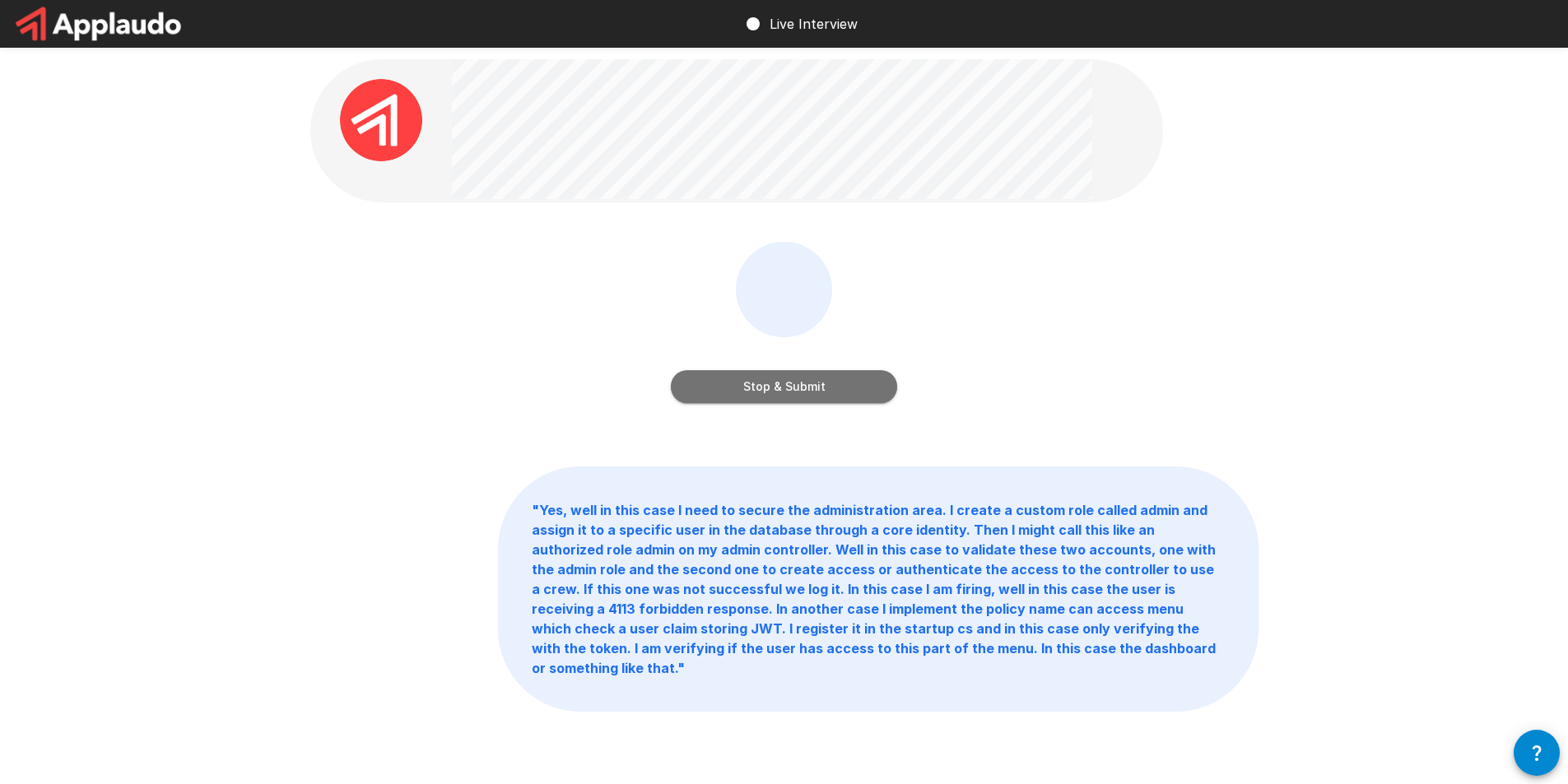
click at [831, 377] on button "Stop & Submit" at bounding box center [784, 386] width 226 height 33
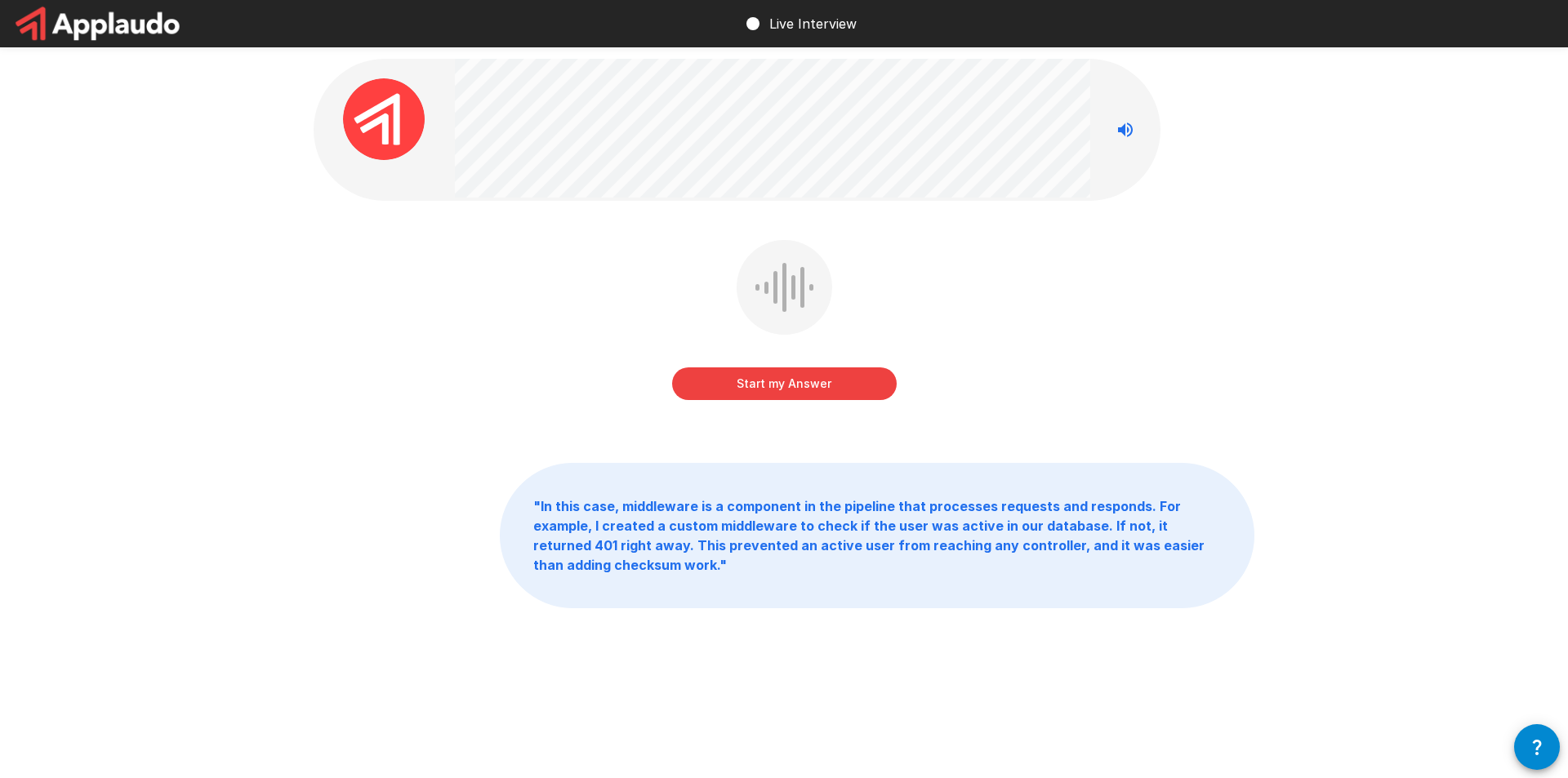
click at [798, 366] on div "Start my Answer" at bounding box center [784, 367] width 225 height 65
click at [794, 372] on button "Start my Answer" at bounding box center [784, 383] width 225 height 33
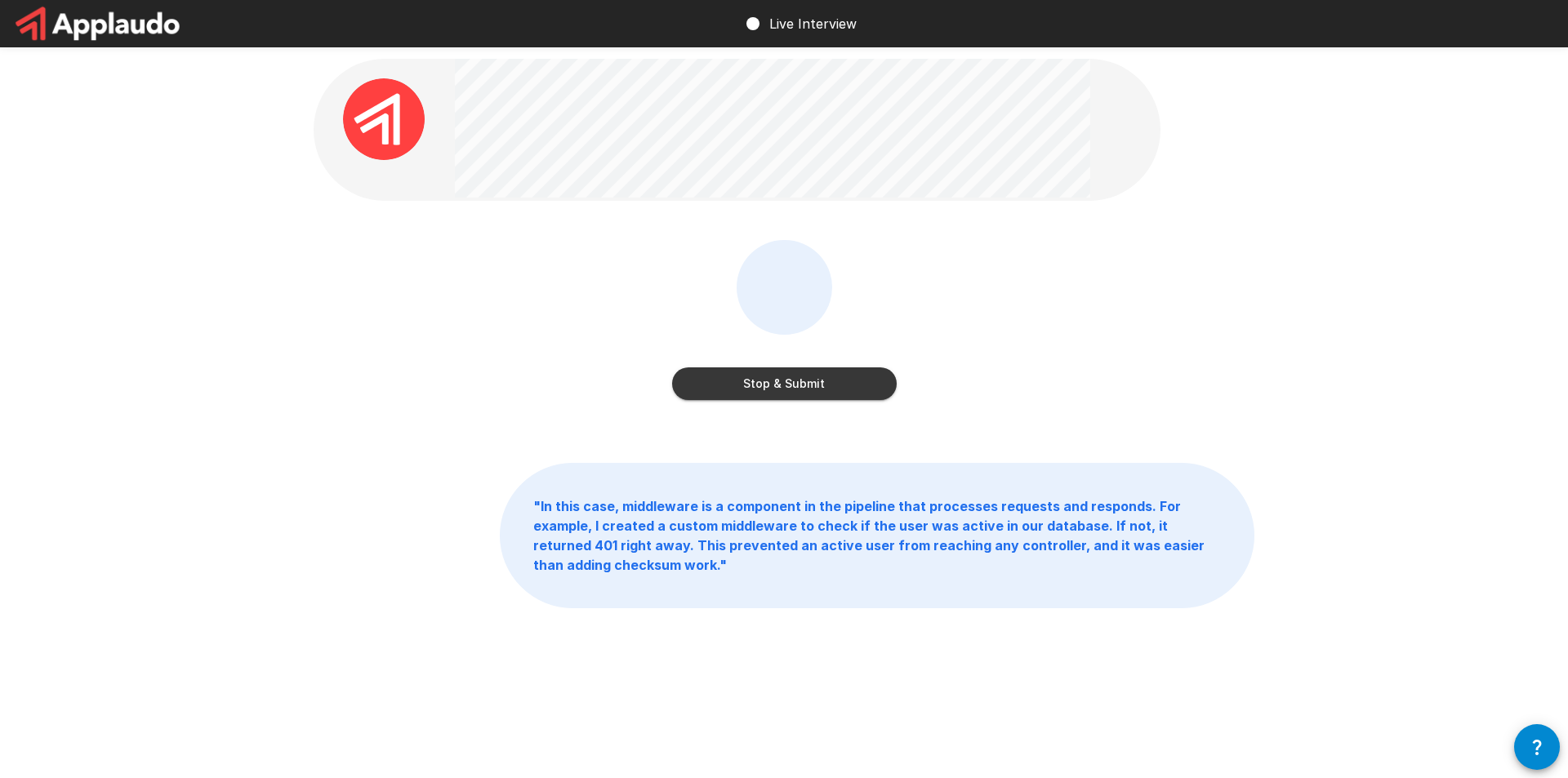
click at [833, 372] on button "Stop & Submit" at bounding box center [784, 383] width 225 height 33
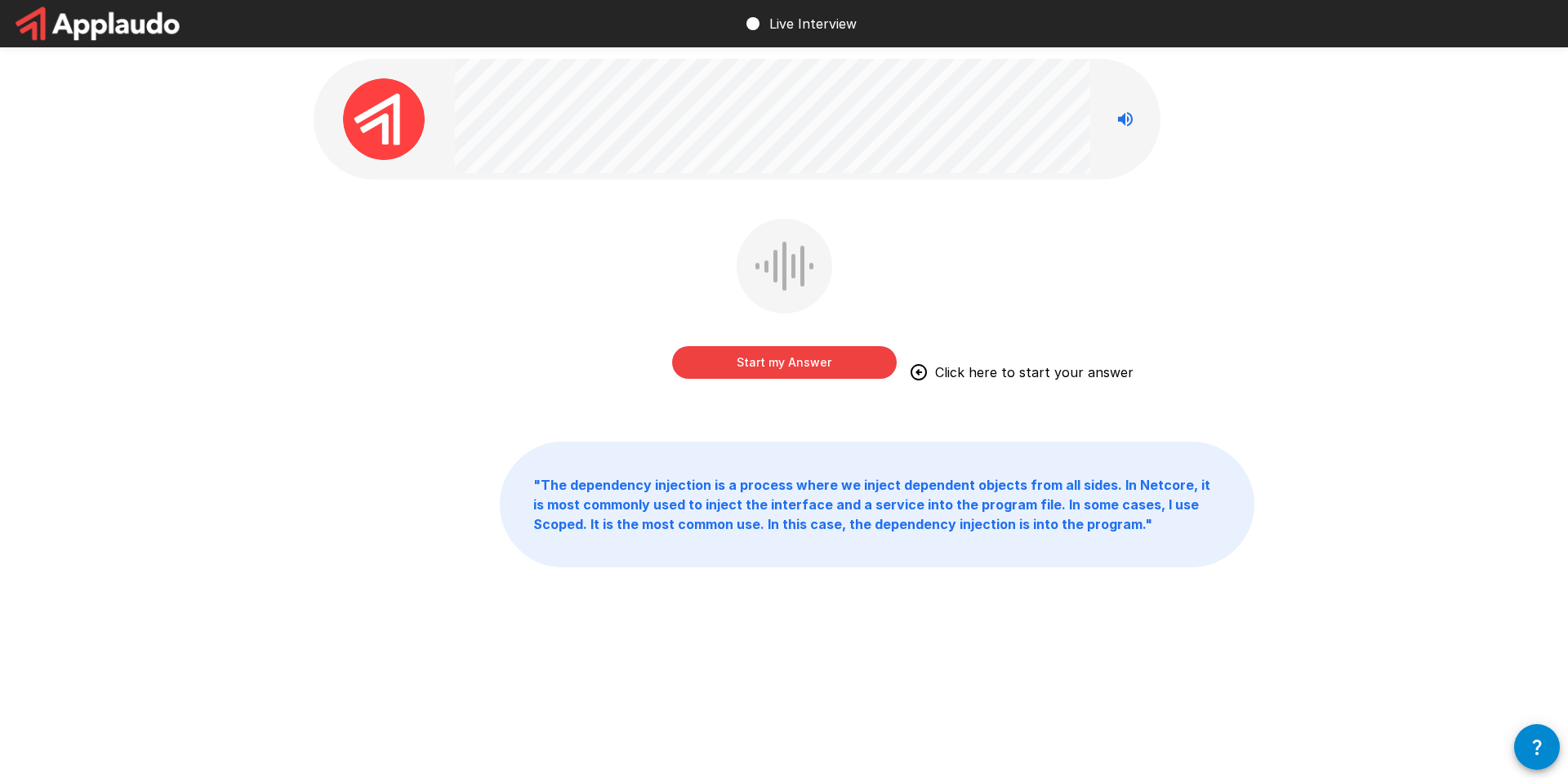
click at [799, 365] on button "Start my Answer" at bounding box center [784, 362] width 225 height 33
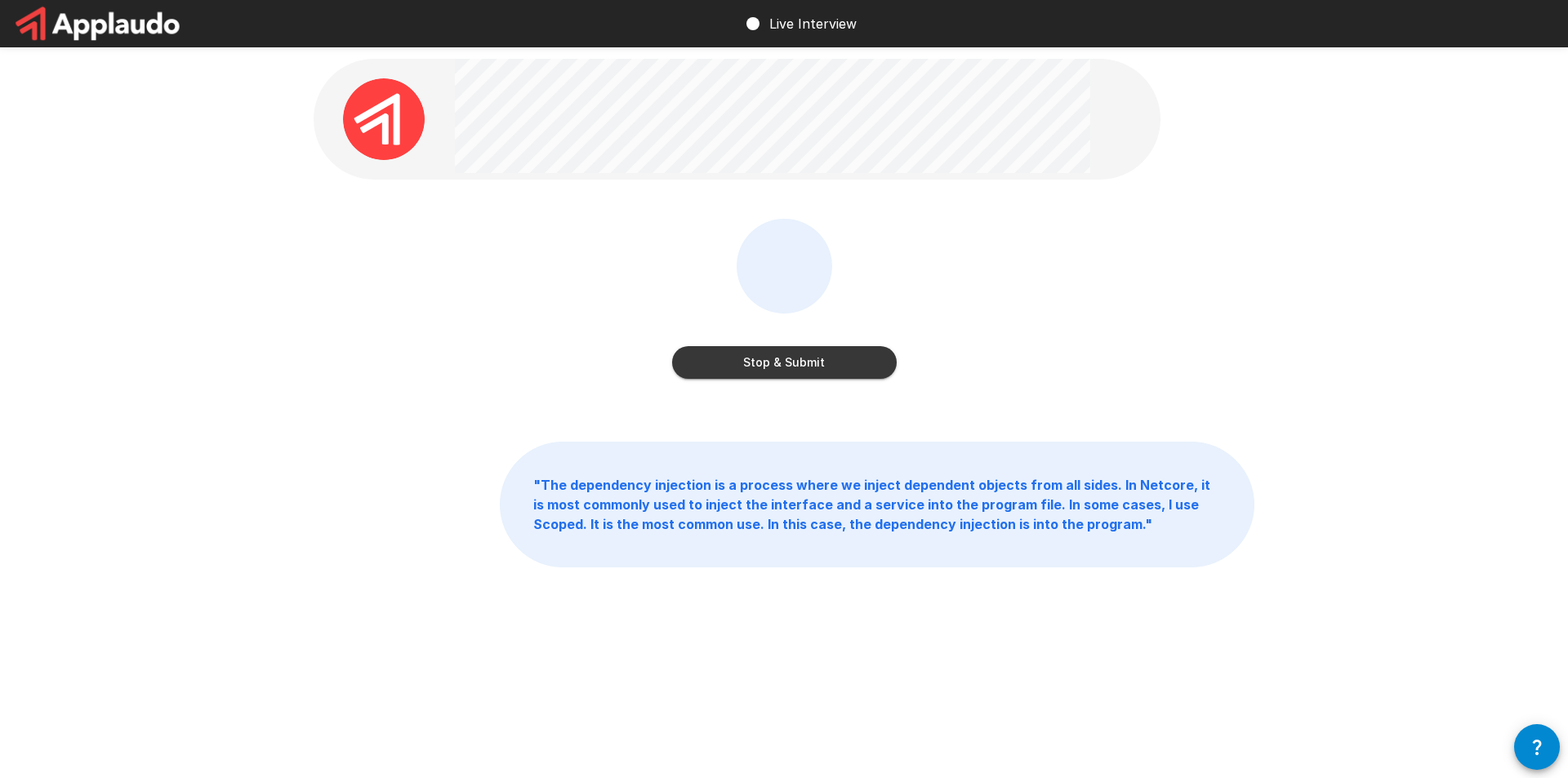
click at [868, 356] on button "Stop & Submit" at bounding box center [784, 362] width 225 height 33
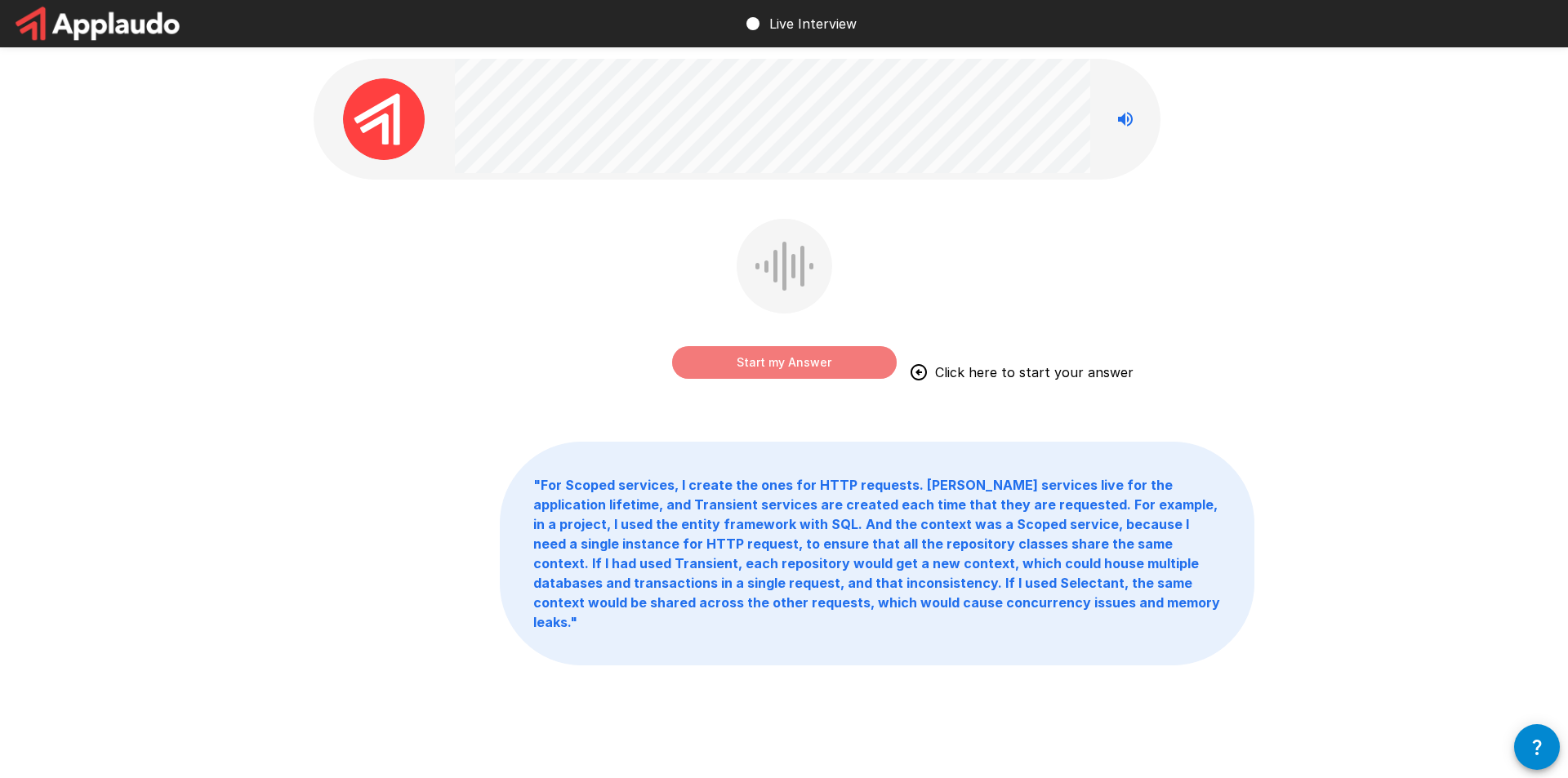
click at [712, 363] on button "Start my Answer" at bounding box center [784, 362] width 225 height 33
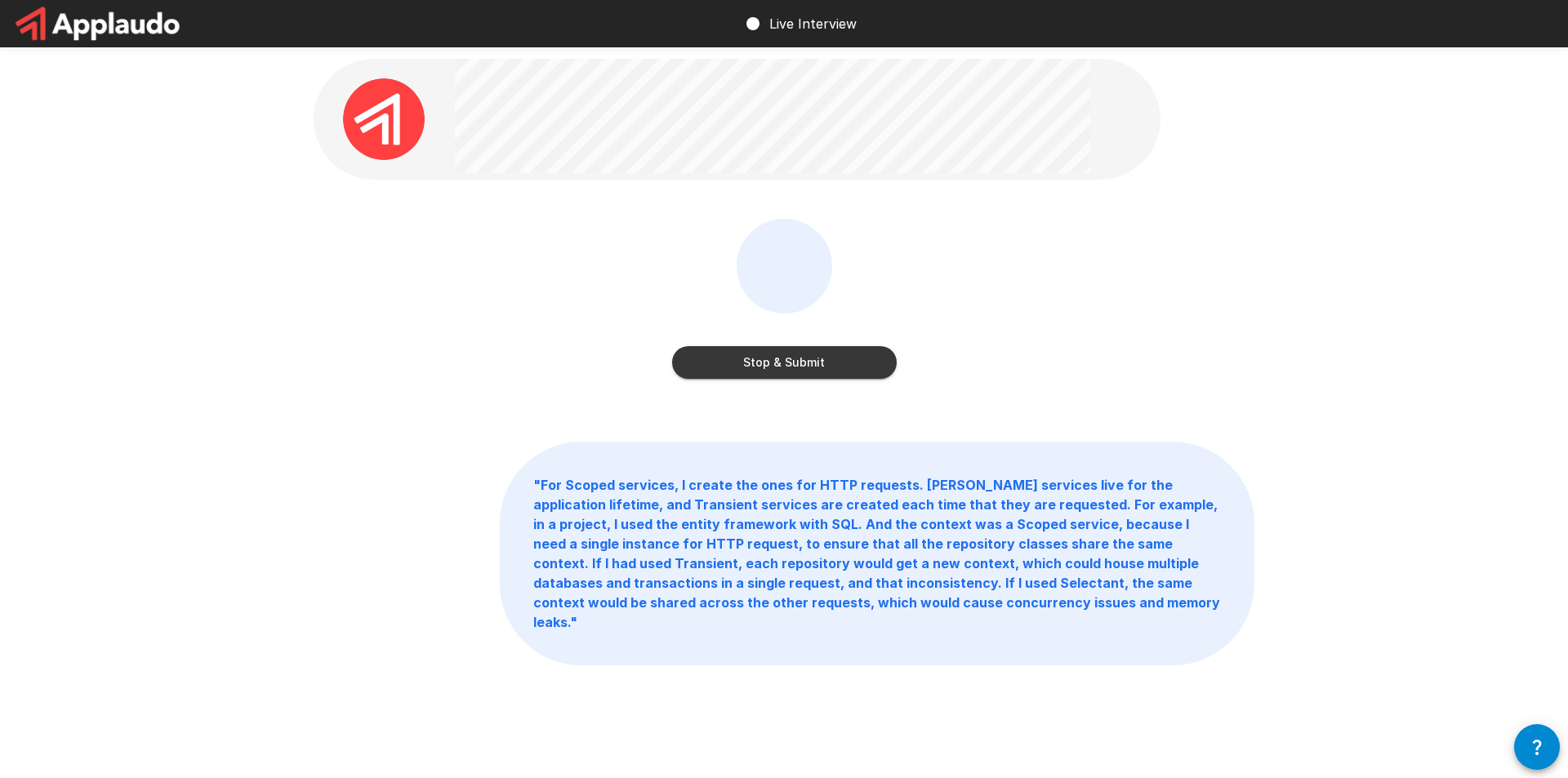
click at [769, 357] on button "Stop & Submit" at bounding box center [784, 362] width 225 height 33
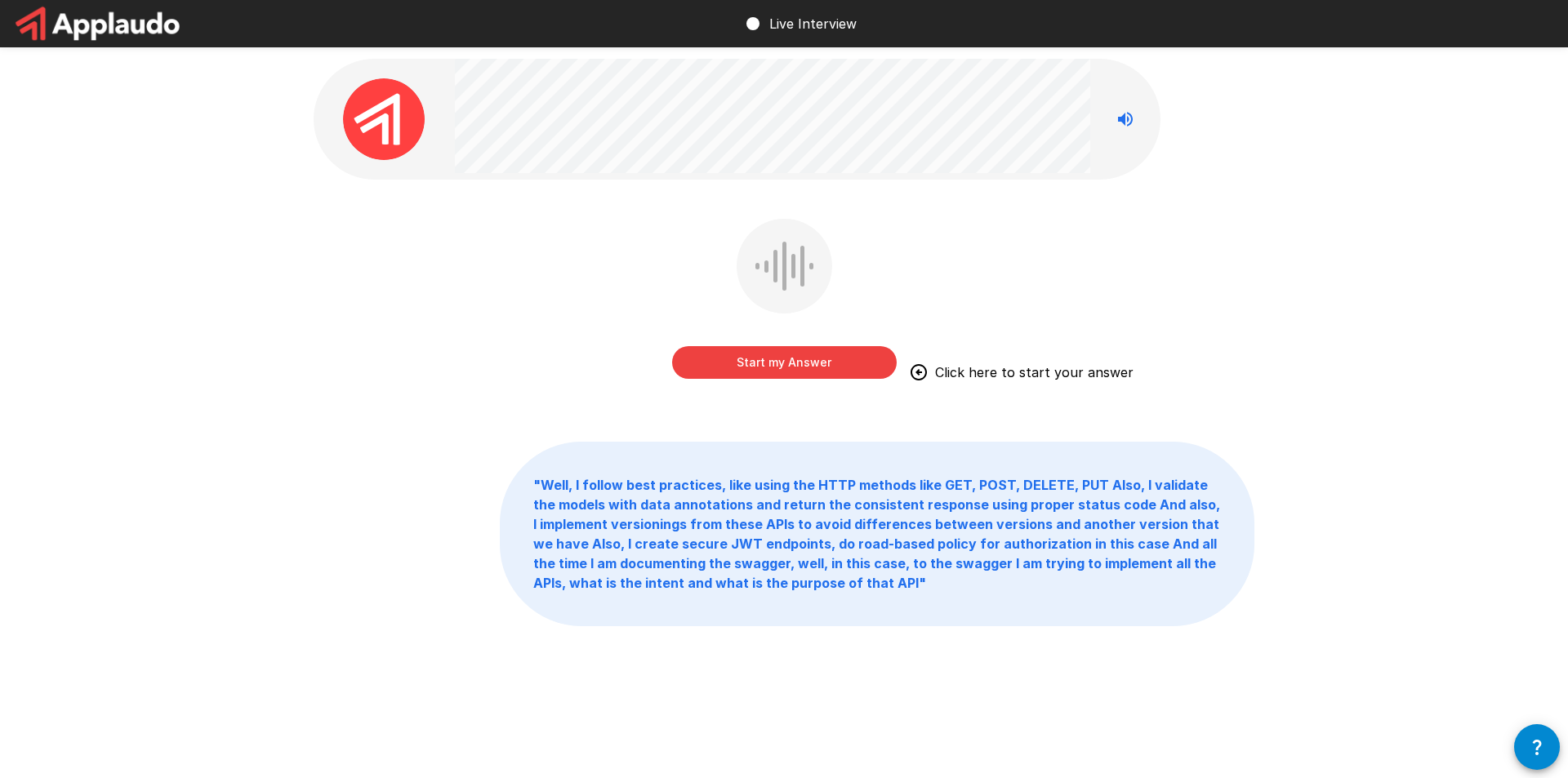
click at [825, 355] on button "Start my Answer" at bounding box center [784, 362] width 225 height 33
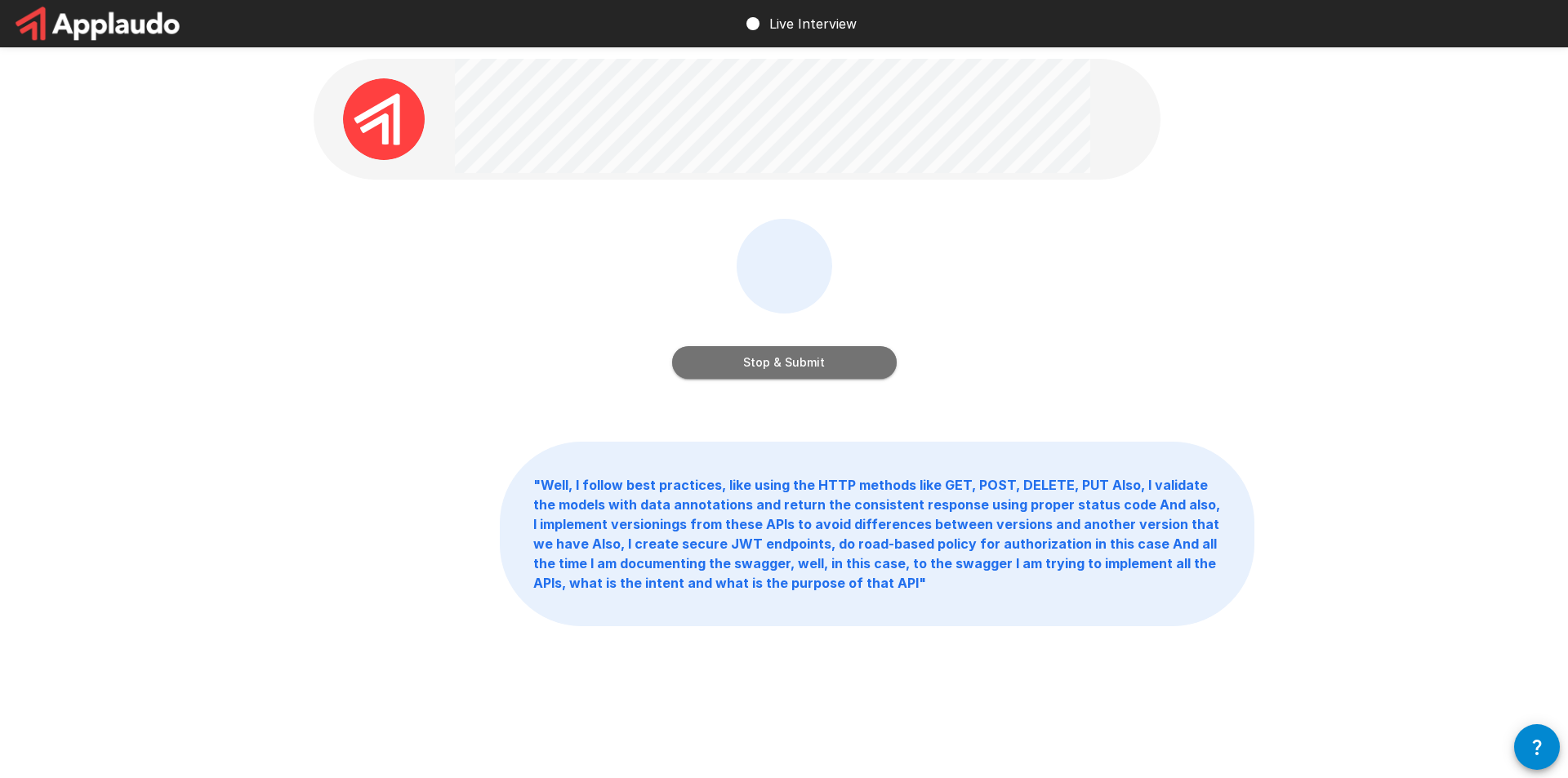
click at [789, 347] on button "Stop & Submit" at bounding box center [784, 362] width 225 height 33
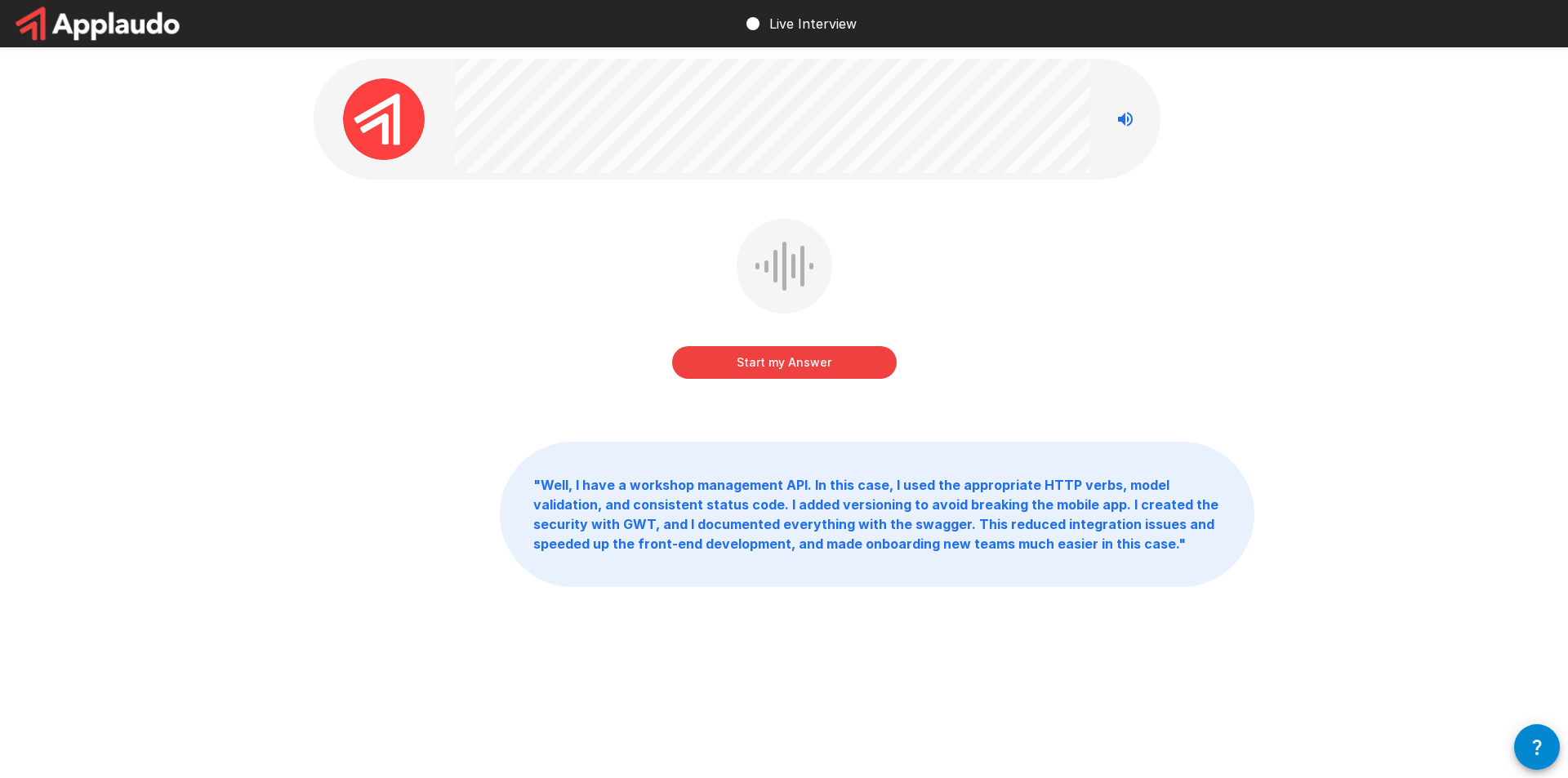
click at [877, 358] on button "Start my Answer" at bounding box center [784, 362] width 225 height 33
click at [812, 353] on button "Stop & Submit" at bounding box center [784, 362] width 225 height 33
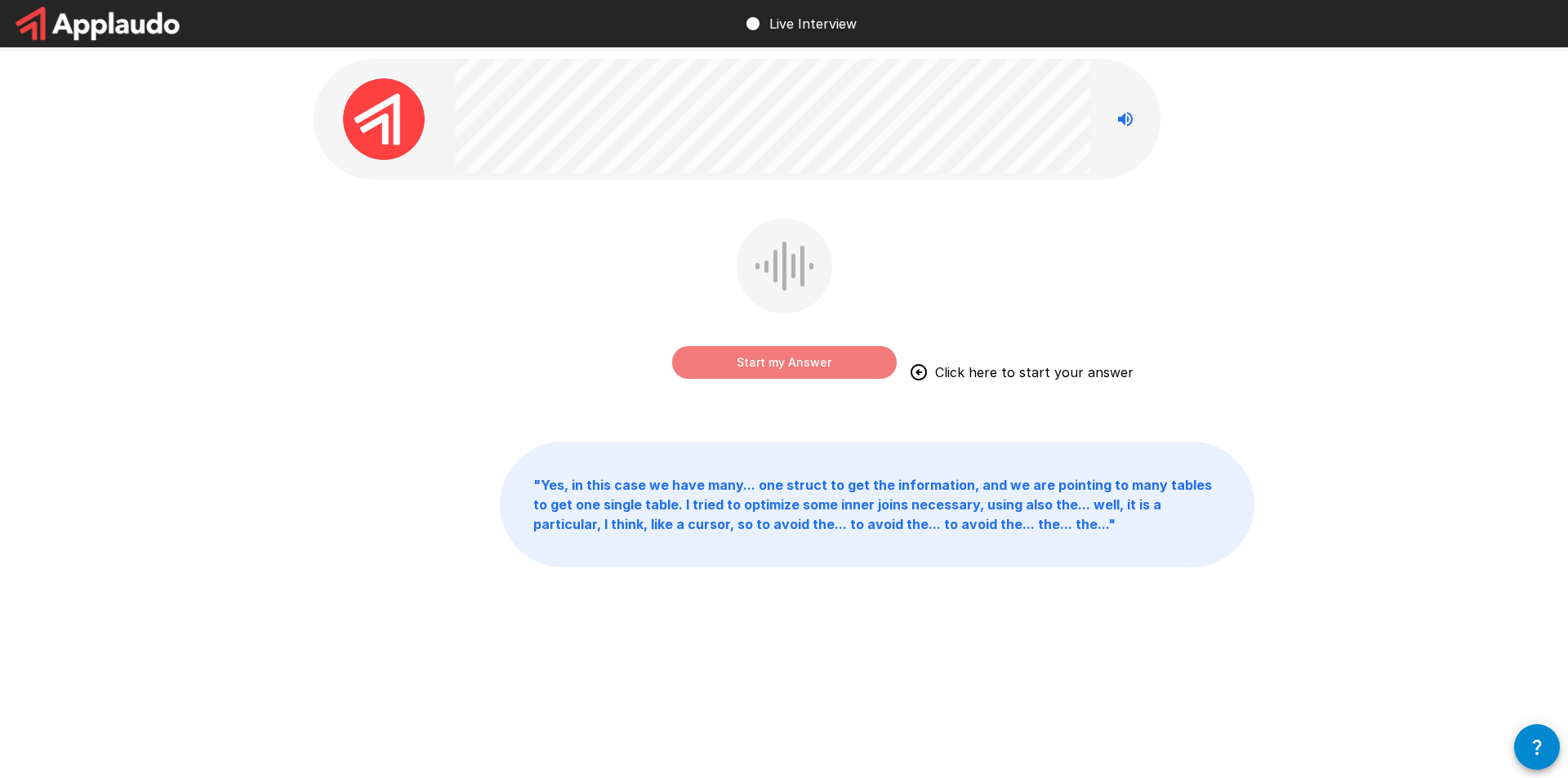
click at [846, 366] on button "Start my Answer" at bounding box center [784, 362] width 225 height 33
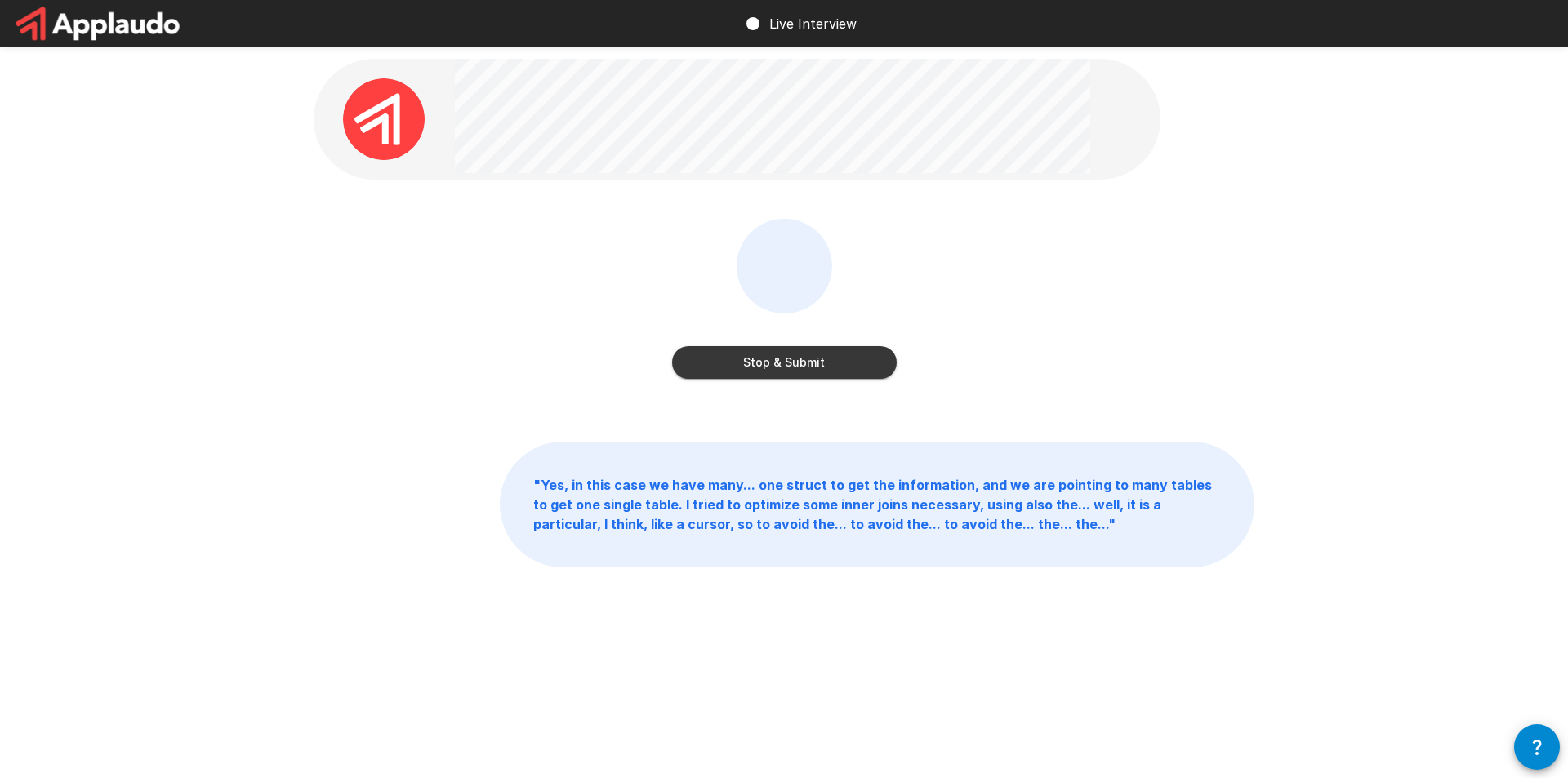
click at [844, 370] on button "Stop & Submit" at bounding box center [784, 362] width 225 height 33
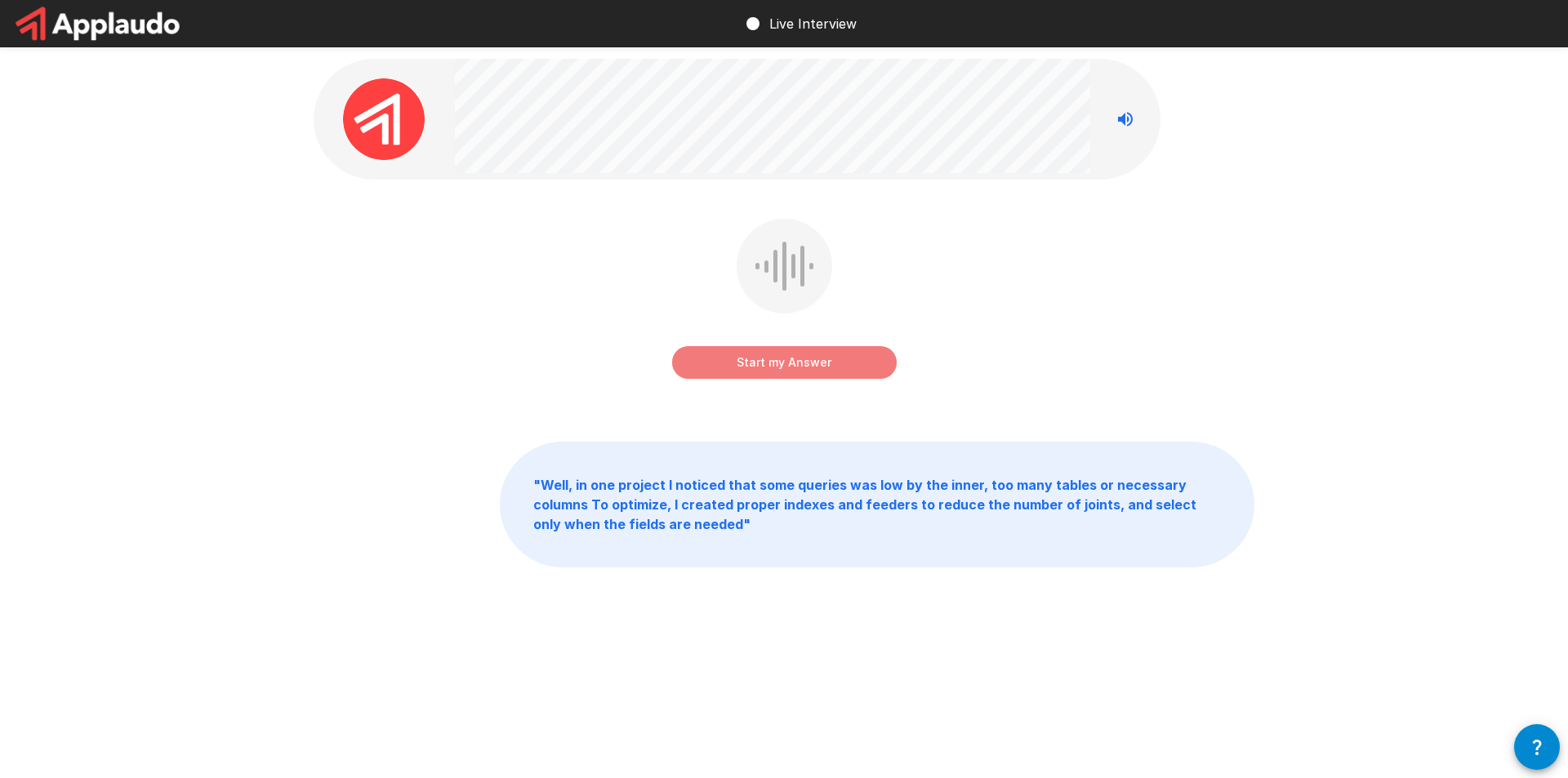
click at [826, 374] on button "Start my Answer" at bounding box center [784, 362] width 225 height 33
click at [826, 374] on button "Stop & Submit" at bounding box center [784, 362] width 225 height 33
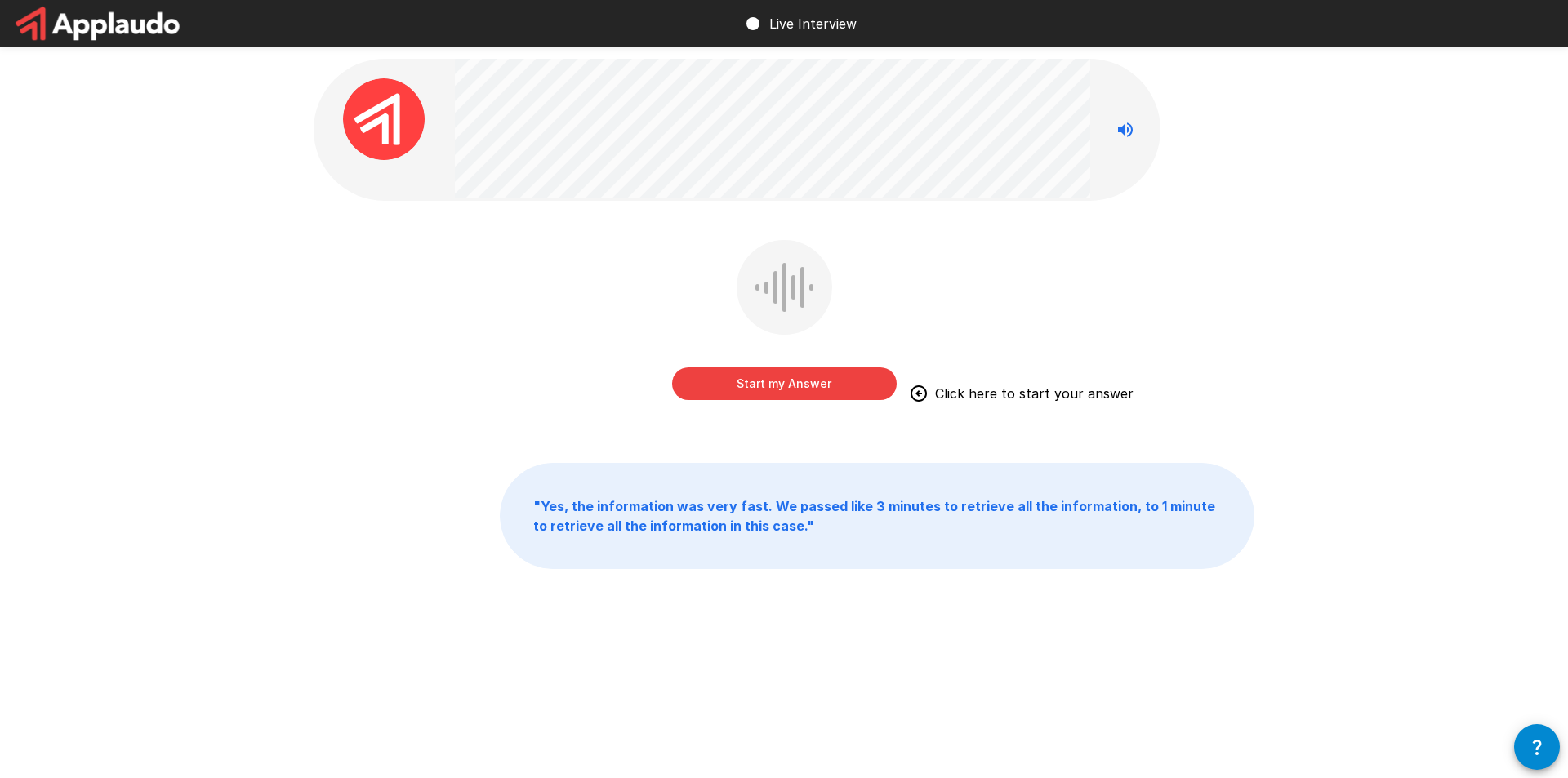
click at [826, 374] on button "Start my Answer" at bounding box center [784, 383] width 225 height 33
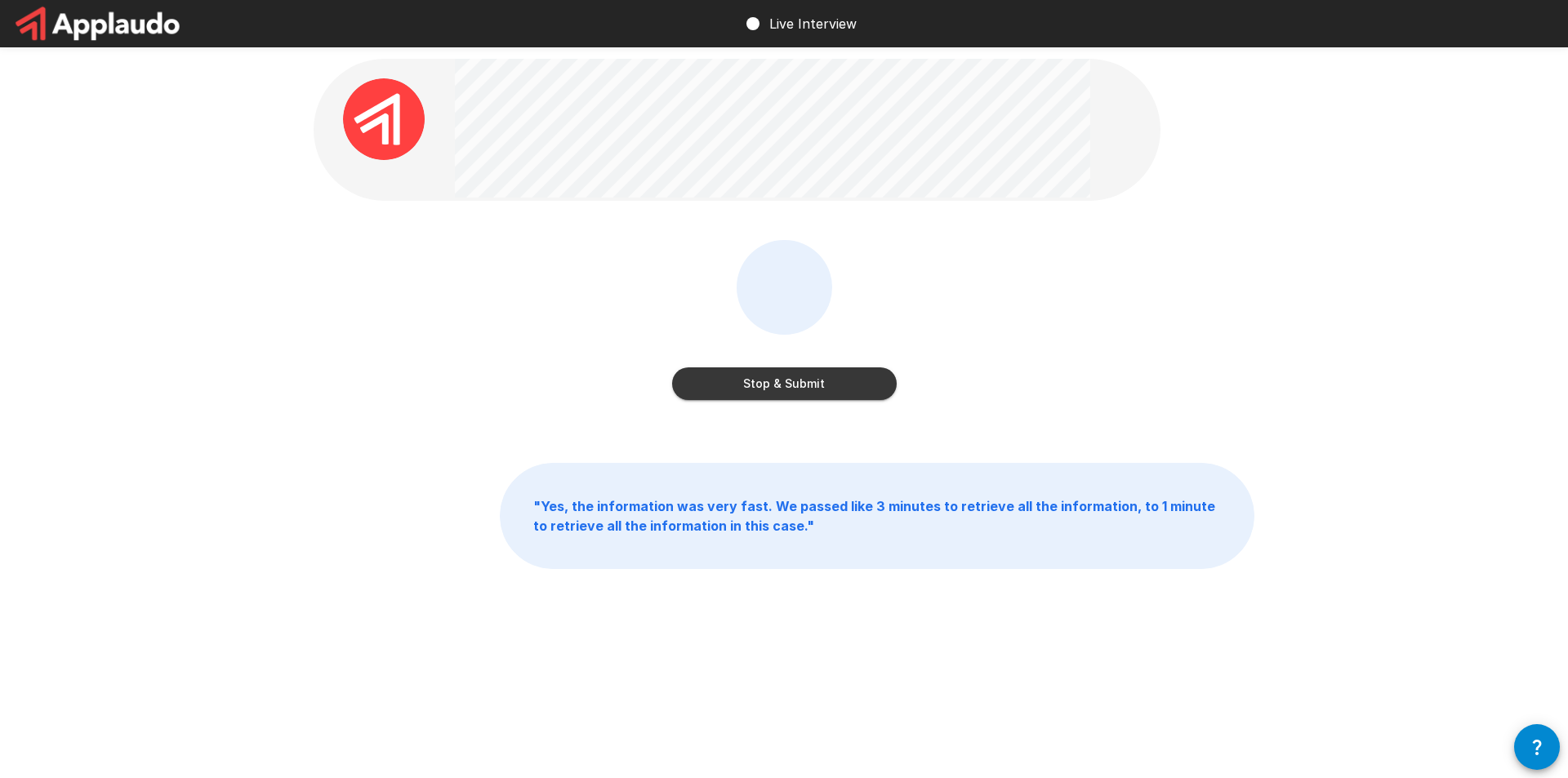
click at [862, 395] on button "Stop & Submit" at bounding box center [784, 383] width 225 height 33
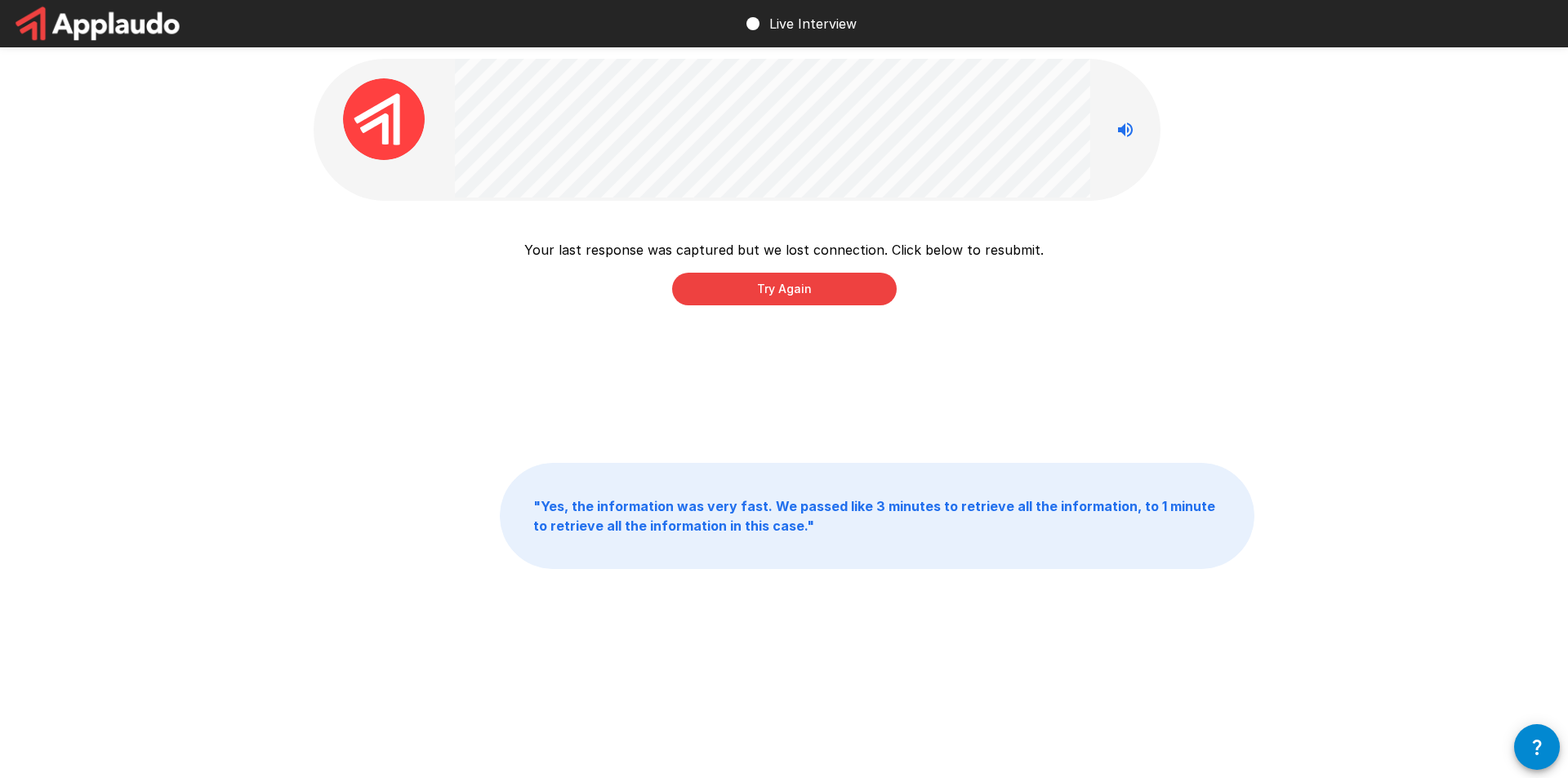
click at [807, 286] on button "Try Again" at bounding box center [784, 289] width 225 height 33
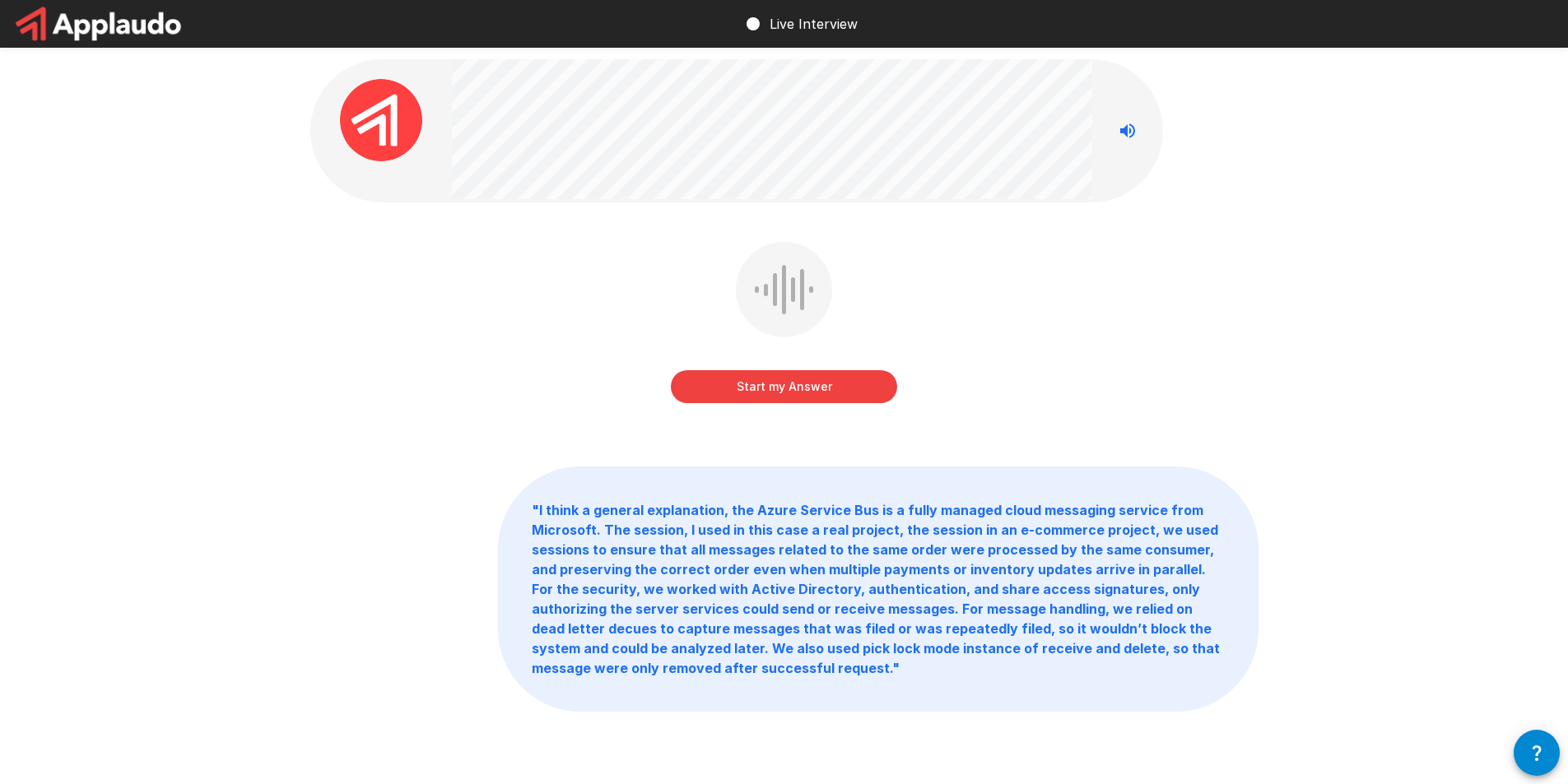
click at [802, 390] on button "Start my Answer" at bounding box center [784, 386] width 226 height 33
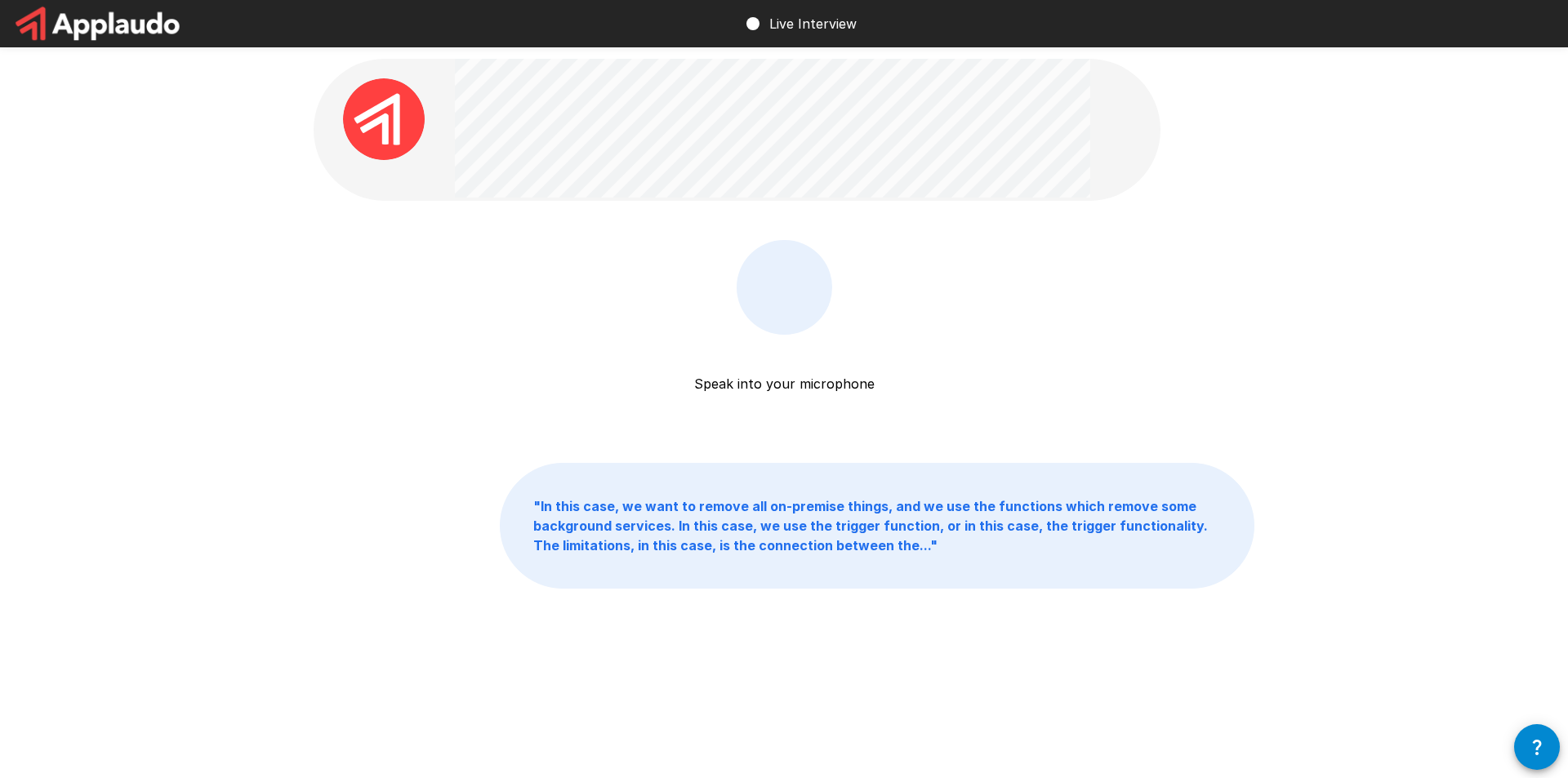
click at [771, 276] on div at bounding box center [784, 287] width 63 height 49
click at [805, 293] on div at bounding box center [784, 287] width 63 height 49
click at [798, 338] on p "Speak into your microphone" at bounding box center [784, 364] width 181 height 58
click at [795, 386] on p "Speak into your microphone" at bounding box center [784, 364] width 181 height 58
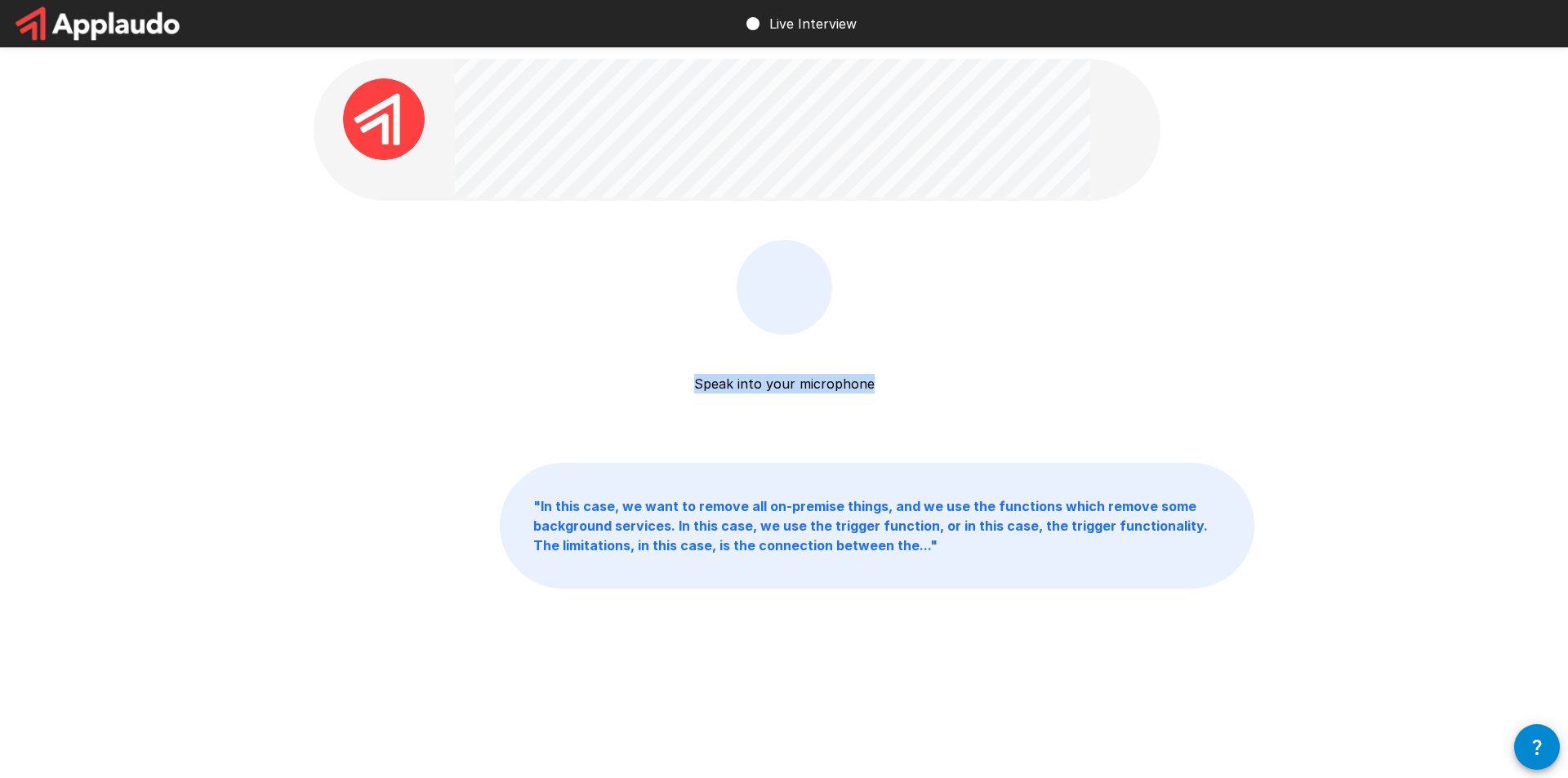
click at [795, 386] on p "Speak into your microphone" at bounding box center [784, 364] width 181 height 58
click at [795, 386] on p "Speak into your microphone" at bounding box center [784, 364] width 181 height 58
click at [979, 368] on div "Speak into your microphone Stop & Submit" at bounding box center [784, 331] width 941 height 184
click at [812, 296] on div at bounding box center [784, 287] width 63 height 49
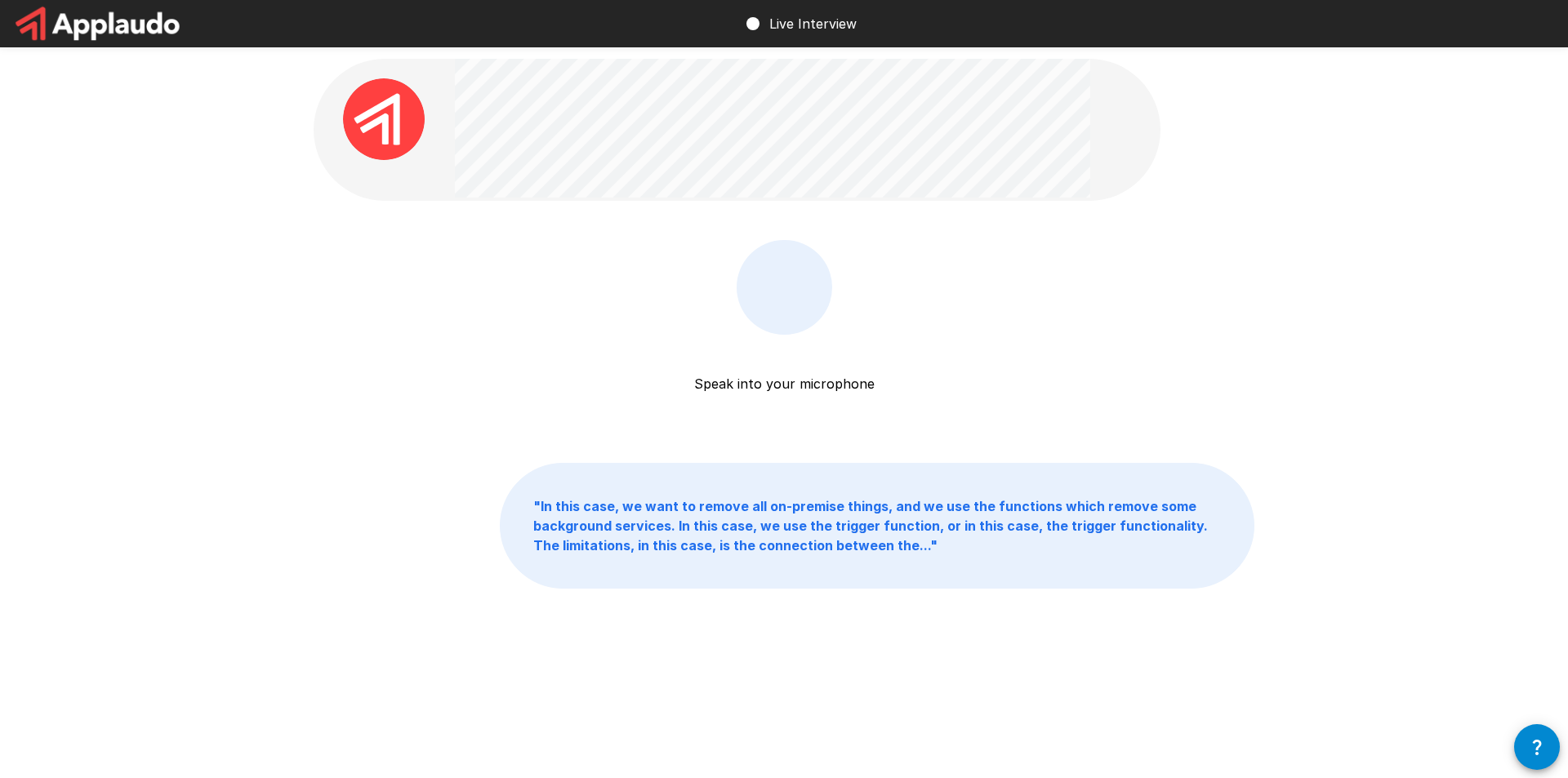
click at [867, 395] on div "Speak into your microphone Stop & Submit" at bounding box center [784, 353] width 225 height 225
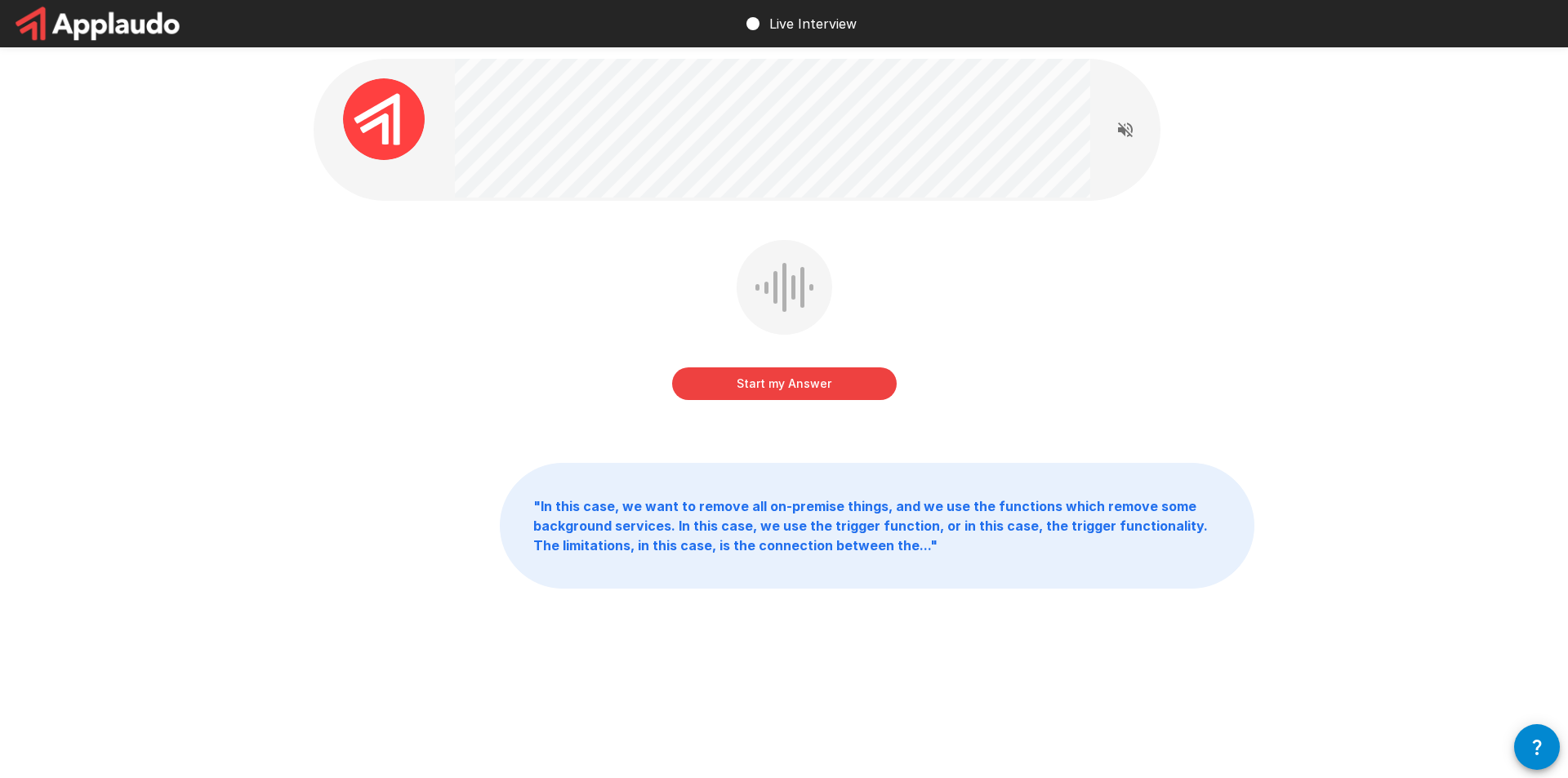
click at [850, 388] on button "Start my Answer" at bounding box center [784, 383] width 225 height 33
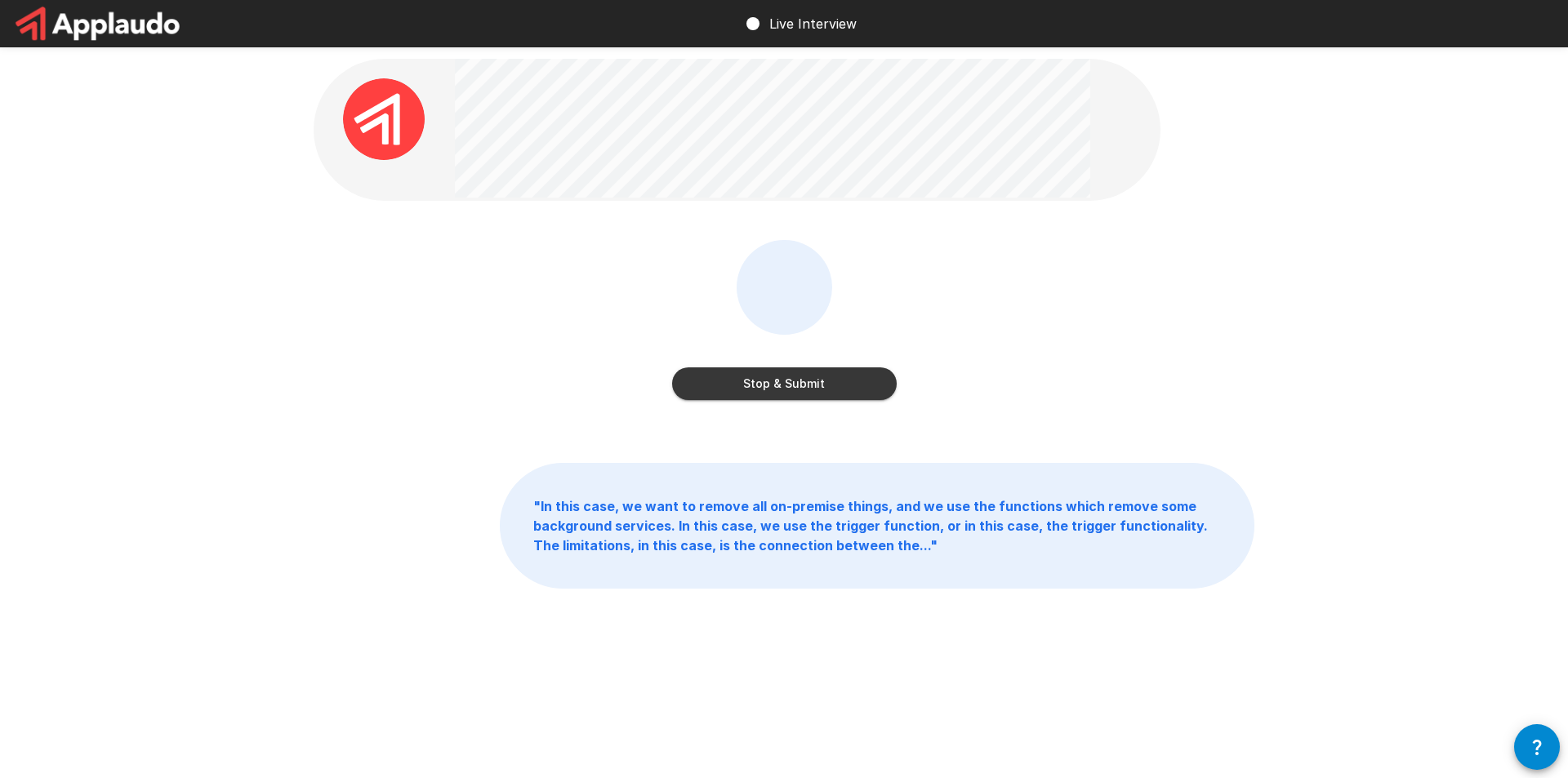
click at [855, 375] on button "Stop & Submit" at bounding box center [784, 383] width 225 height 33
